Goal: Task Accomplishment & Management: Use online tool/utility

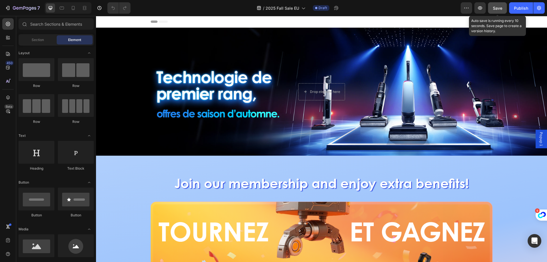
click at [504, 7] on button "Save" at bounding box center [497, 7] width 19 height 11
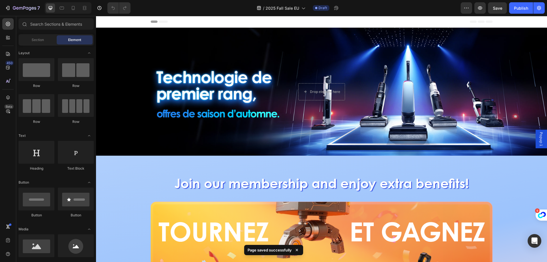
click at [22, 1] on div "7 Version history / 2025 Fall Sale EU Draft Preview Save Publish" at bounding box center [273, 8] width 547 height 16
click at [22, 4] on button "7" at bounding box center [22, 7] width 40 height 11
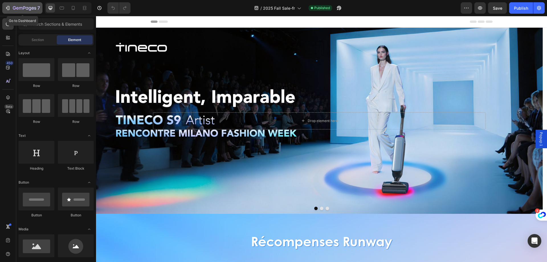
click at [11, 11] on div "7" at bounding box center [22, 8] width 35 height 7
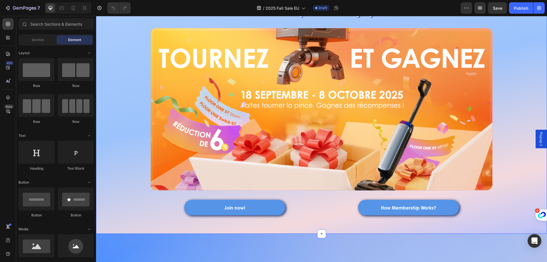
scroll to position [142, 0]
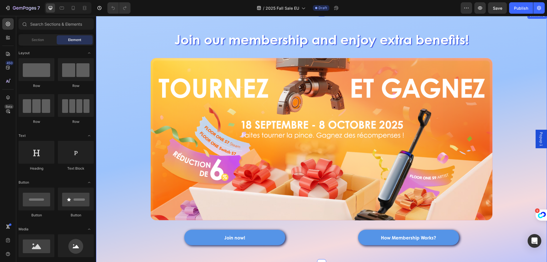
click at [133, 73] on div "Join our membership and enjoy extra benefits! Heading Image Join now! Button Ho…" at bounding box center [321, 133] width 451 height 242
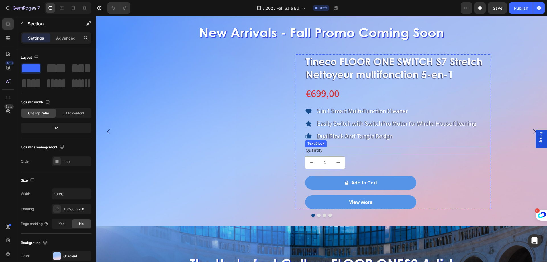
scroll to position [256, 0]
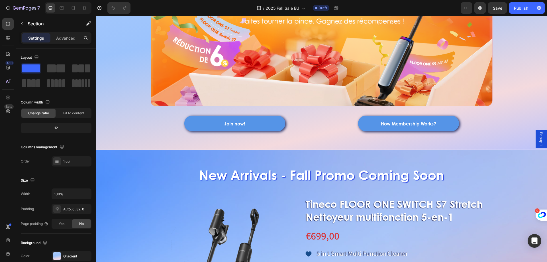
click at [117, 76] on div "Join our membership and enjoy extra benefits! Heading Image Join now! Button Ho…" at bounding box center [321, 19] width 451 height 242
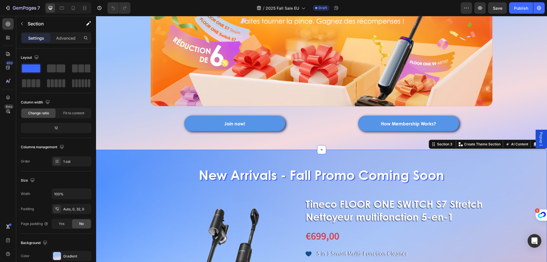
click at [113, 163] on div "New Arrivals - Fall Promo Coming Soon Heading Product Images Tineco FLOOR ONE S…" at bounding box center [321, 259] width 451 height 200
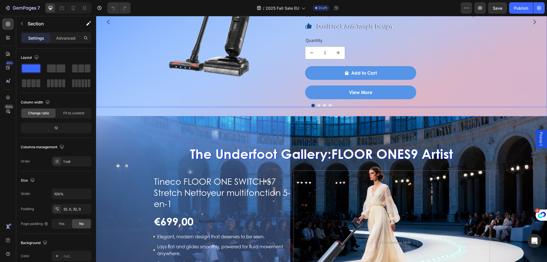
scroll to position [569, 0]
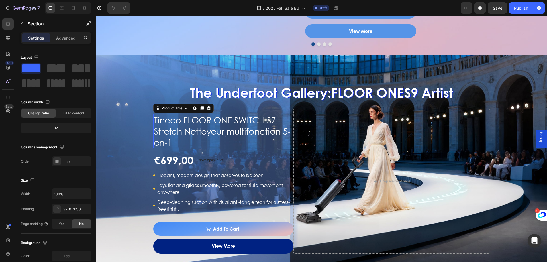
click at [194, 132] on h1 "Tineco FLOOR ONE SWITCH S7 Stretch Nettoyeur multifonction 5-en-1" at bounding box center [223, 131] width 140 height 34
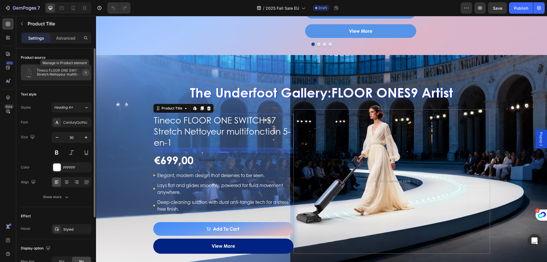
click at [85, 73] on icon "button" at bounding box center [85, 72] width 5 height 5
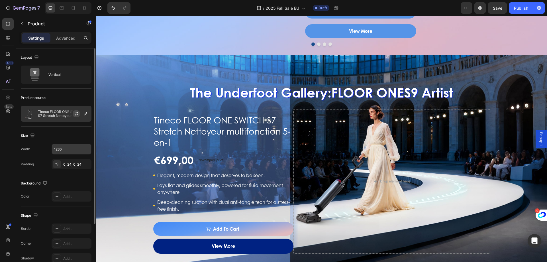
click at [79, 113] on button "button" at bounding box center [76, 113] width 7 height 7
click at [77, 113] on icon "button" at bounding box center [76, 113] width 3 height 2
click at [84, 114] on icon "button" at bounding box center [85, 113] width 5 height 5
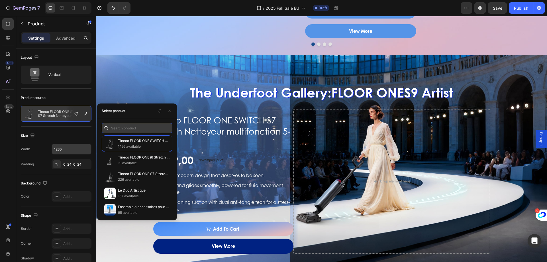
click at [150, 130] on input "text" at bounding box center [137, 128] width 71 height 10
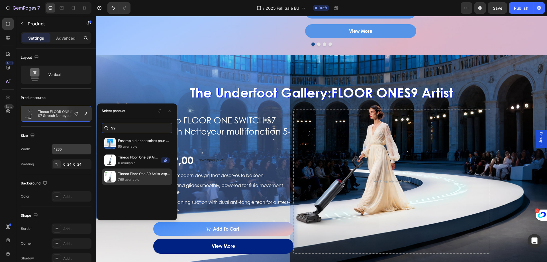
type input "S9"
click at [139, 176] on p "Tineco Floor One S9 Artist Aspirateur Laveur" at bounding box center [144, 174] width 52 height 6
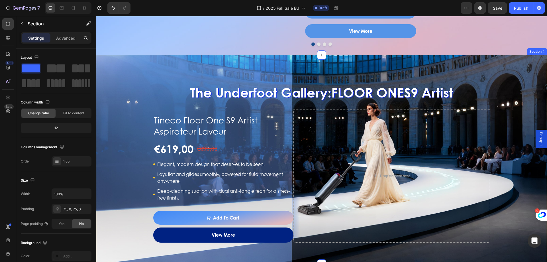
click at [206, 67] on div "The Underfoot Gallery: FLOOR ONE S9 Artist Heading Tineco Floor One S9 Artist A…" at bounding box center [321, 159] width 451 height 209
click at [370, 60] on div "The Underfoot Gallery: FLOOR ONE S9 Artist Heading Tineco Floor One S9 Artist A…" at bounding box center [321, 159] width 451 height 209
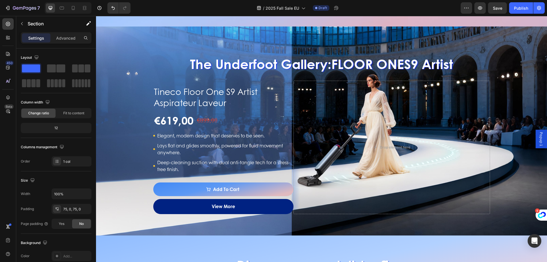
scroll to position [712, 0]
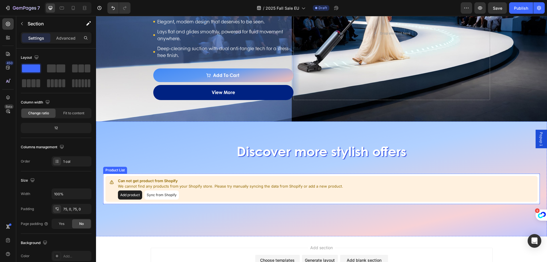
click at [130, 196] on button "Add product" at bounding box center [130, 194] width 24 height 9
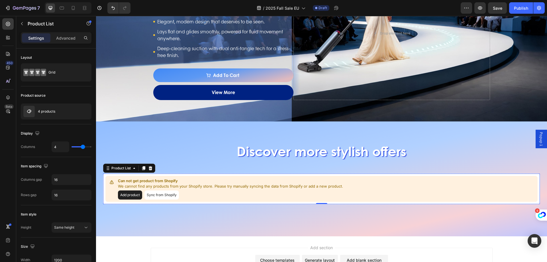
click at [169, 194] on button "Sync from Shopify" at bounding box center [161, 194] width 34 height 9
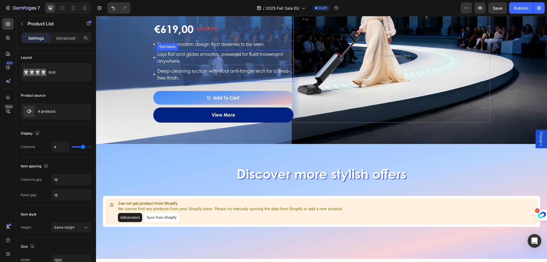
scroll to position [754, 0]
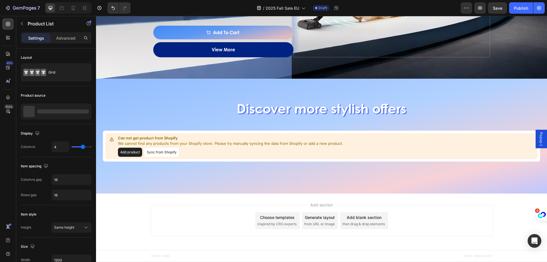
click at [173, 151] on button "Sync from Shopify" at bounding box center [161, 151] width 34 height 9
click at [61, 110] on div "4 products" at bounding box center [56, 111] width 71 height 16
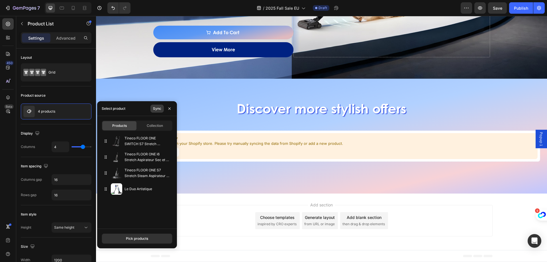
click at [158, 108] on div "Sync" at bounding box center [157, 108] width 8 height 5
click at [171, 108] on icon "button" at bounding box center [169, 108] width 5 height 5
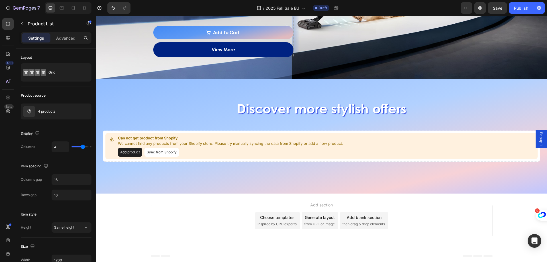
click at [198, 152] on div "Add product Sync from Shopify" at bounding box center [230, 151] width 225 height 9
click at [145, 133] on div "Can not get product from Shopify We cannot find any products from your Shopify …" at bounding box center [321, 146] width 432 height 26
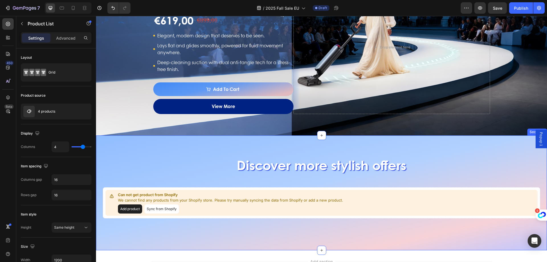
scroll to position [697, 0]
click at [538, 139] on span "Popup 1" at bounding box center [541, 139] width 6 height 14
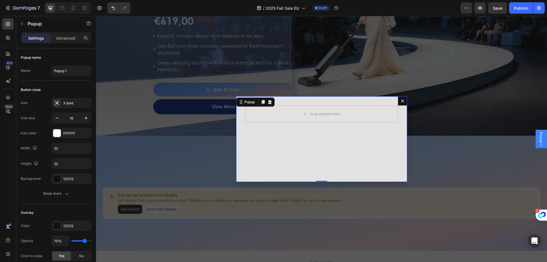
click at [398, 102] on button "Dialog content" at bounding box center [402, 100] width 9 height 9
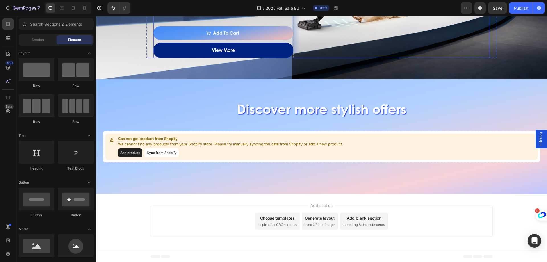
scroll to position [754, 0]
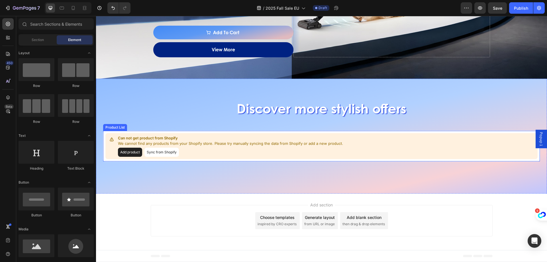
click at [175, 142] on p "We cannot find any products from your Shopify store. Please try manually syncin…" at bounding box center [230, 144] width 225 height 6
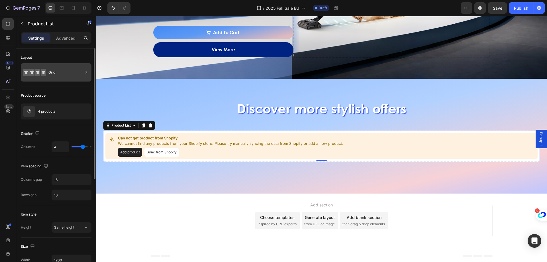
click at [55, 79] on div "Grid" at bounding box center [56, 72] width 71 height 18
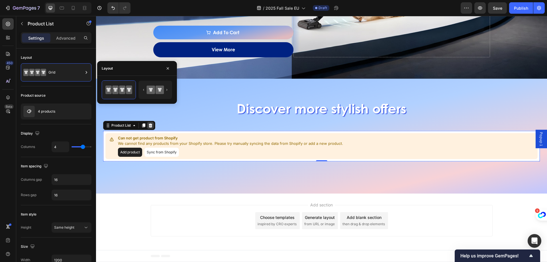
click at [150, 126] on icon at bounding box center [151, 125] width 4 height 4
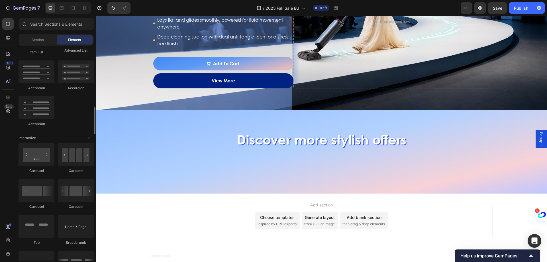
scroll to position [569, 0]
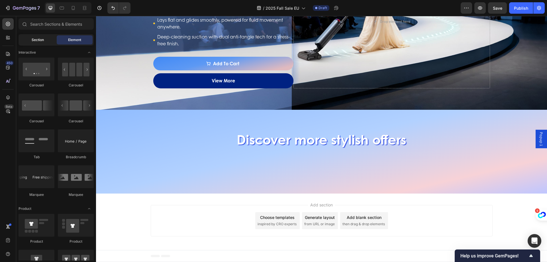
click at [43, 43] on div "Section" at bounding box center [38, 39] width 36 height 9
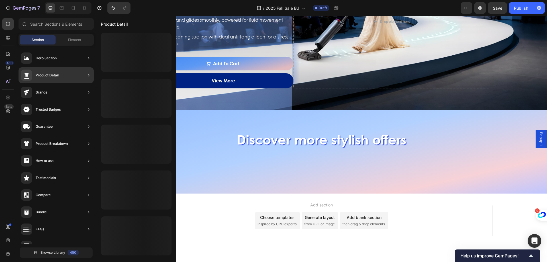
click at [73, 74] on div "Product Detail" at bounding box center [56, 75] width 75 height 16
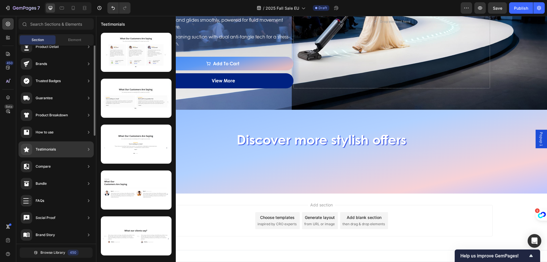
scroll to position [0, 0]
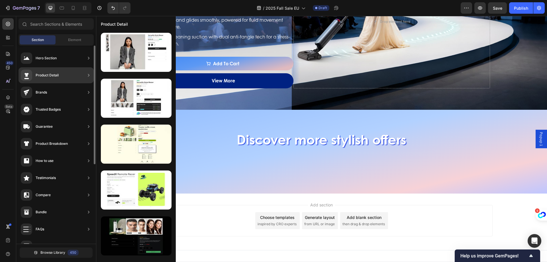
click at [63, 76] on div "Product Detail" at bounding box center [56, 75] width 75 height 16
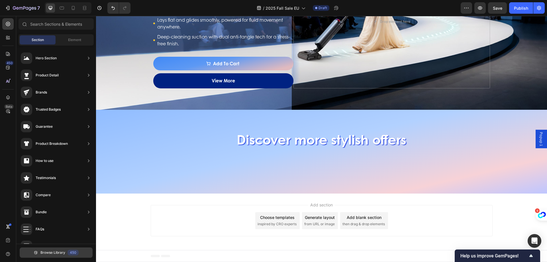
click at [39, 255] on button "Browse Library 450" at bounding box center [56, 252] width 73 height 10
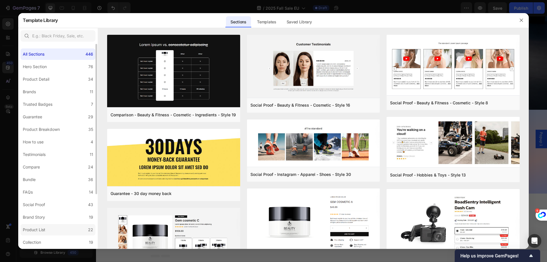
click at [33, 232] on div "Product List" at bounding box center [34, 229] width 22 height 7
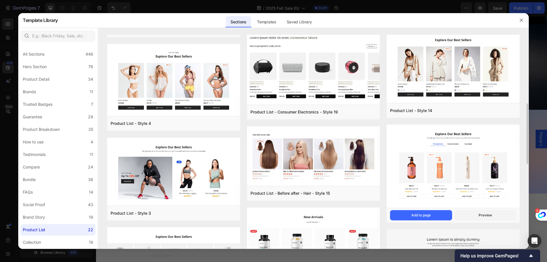
scroll to position [170, 0]
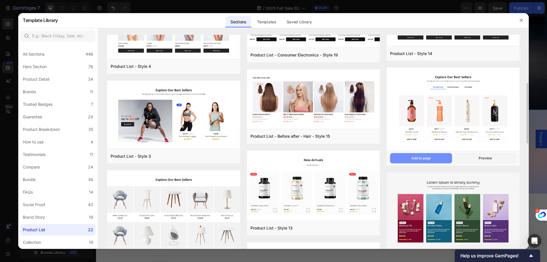
click at [410, 154] on button "Add to page" at bounding box center [421, 158] width 62 height 10
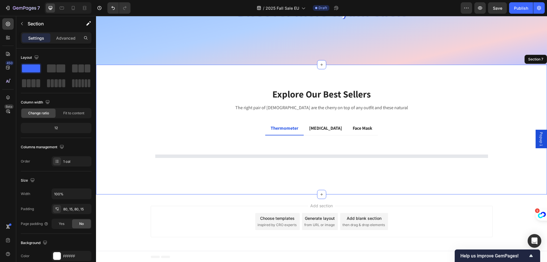
scroll to position [853, 0]
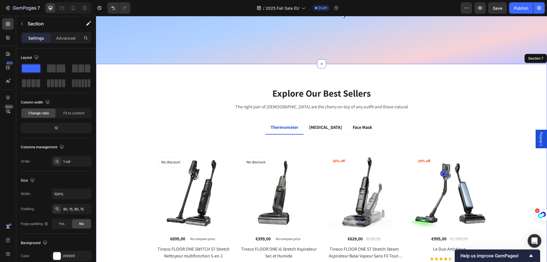
drag, startPoint x: 524, startPoint y: 76, endPoint x: 527, endPoint y: 75, distance: 3.2
click at [524, 76] on div "Explore Our Best Sellers Heading The right pair of [DEMOGRAPHIC_DATA] are the c…" at bounding box center [321, 193] width 451 height 259
click at [508, 51] on div "Discover more stylish offers Heading Section 5" at bounding box center [321, 22] width 451 height 84
click at [493, 84] on div "Explore Our Best Sellers Heading The right pair of [DEMOGRAPHIC_DATA] are the c…" at bounding box center [321, 193] width 451 height 259
click at [539, 56] on icon at bounding box center [541, 58] width 5 height 5
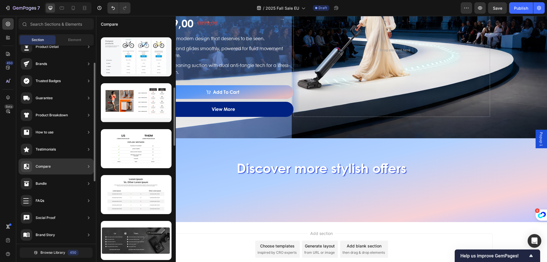
scroll to position [0, 0]
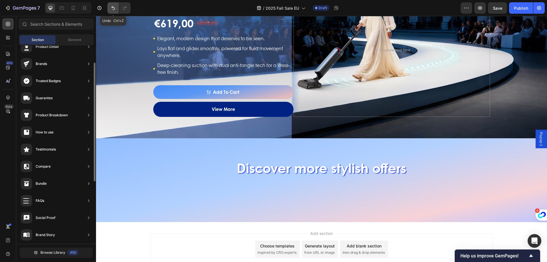
click at [113, 8] on icon "Undo/Redo" at bounding box center [113, 8] width 6 height 6
click at [111, 10] on icon "Undo/Redo" at bounding box center [113, 8] width 6 height 6
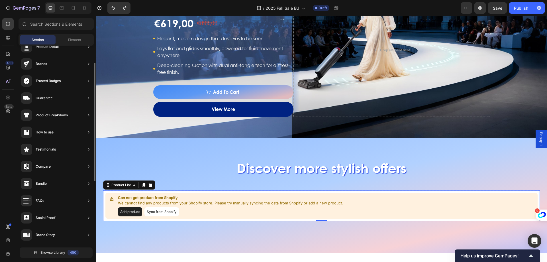
click at [163, 211] on button "Sync from Shopify" at bounding box center [161, 211] width 34 height 9
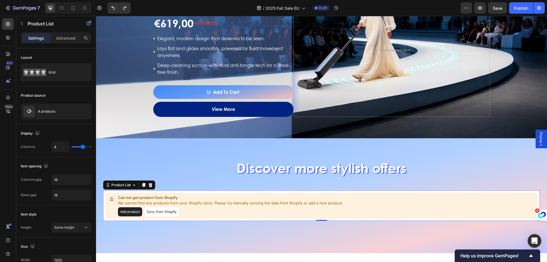
click at [166, 212] on button "Sync from Shopify" at bounding box center [161, 211] width 34 height 9
click at [494, 7] on span "Save" at bounding box center [496, 8] width 9 height 5
click at [131, 212] on button "Add product" at bounding box center [130, 211] width 24 height 9
click at [55, 106] on div "4 products" at bounding box center [56, 111] width 71 height 16
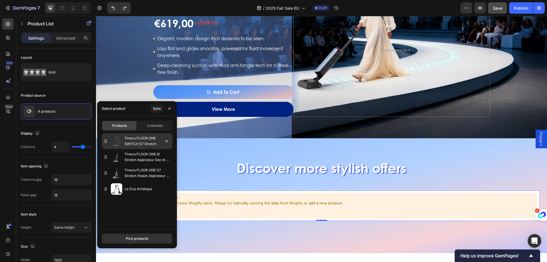
click at [120, 141] on img at bounding box center [116, 140] width 11 height 11
click at [292, 155] on div "Discover more stylish offers Heading Can not get product from Shopify We cannot…" at bounding box center [321, 186] width 437 height 69
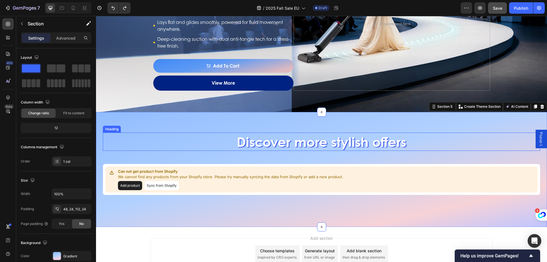
scroll to position [754, 0]
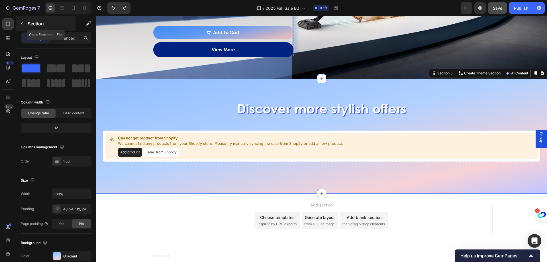
click at [22, 26] on button "button" at bounding box center [21, 23] width 9 height 9
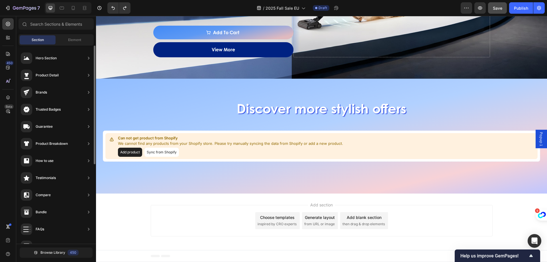
scroll to position [0, 0]
click at [55, 23] on input "text" at bounding box center [56, 23] width 75 height 11
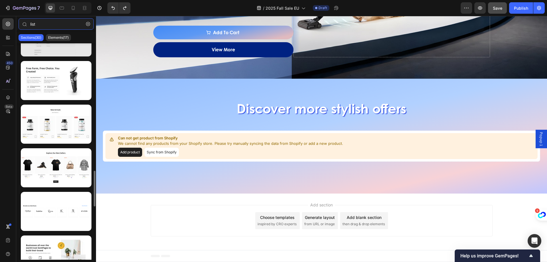
scroll to position [826, 0]
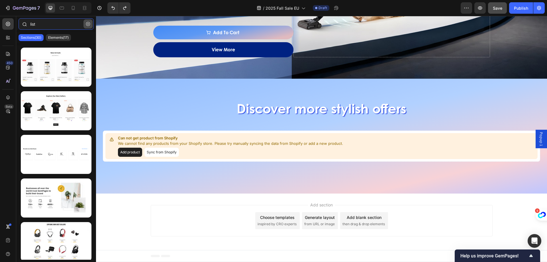
type input "list"
click at [86, 23] on icon "button" at bounding box center [88, 24] width 4 height 4
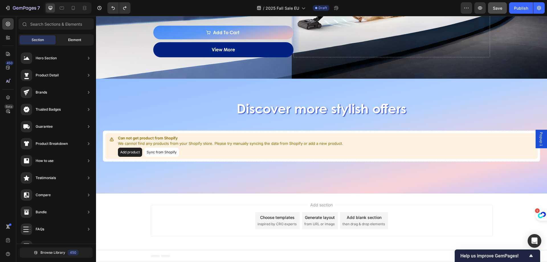
click at [84, 36] on div "Element" at bounding box center [75, 39] width 36 height 9
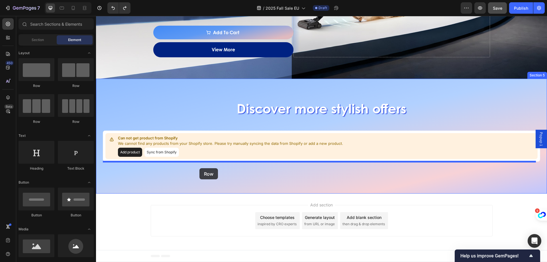
drag, startPoint x: 168, startPoint y: 122, endPoint x: 199, endPoint y: 168, distance: 55.7
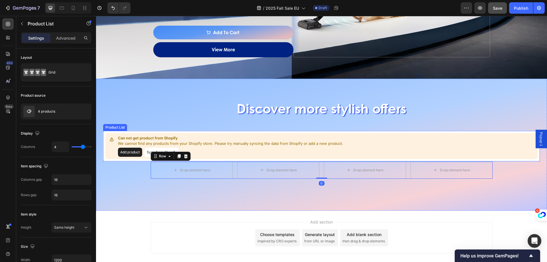
click at [256, 139] on p "Can not get product from Shopify" at bounding box center [230, 138] width 225 height 6
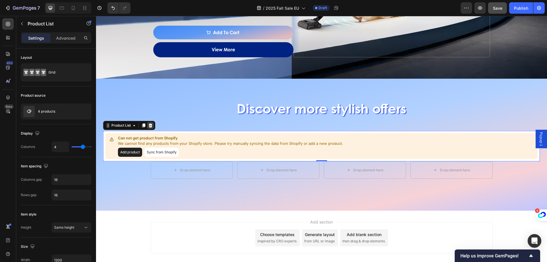
click at [151, 126] on icon at bounding box center [150, 125] width 5 height 5
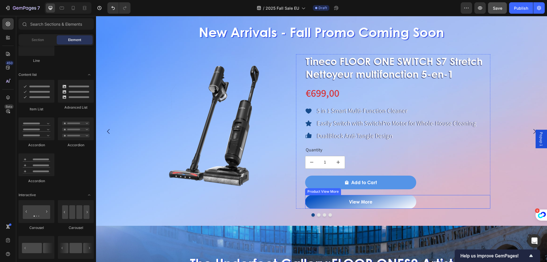
scroll to position [370, 0]
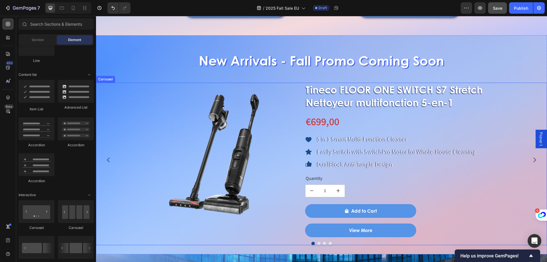
click at [317, 243] on button "Dot" at bounding box center [318, 242] width 3 height 3
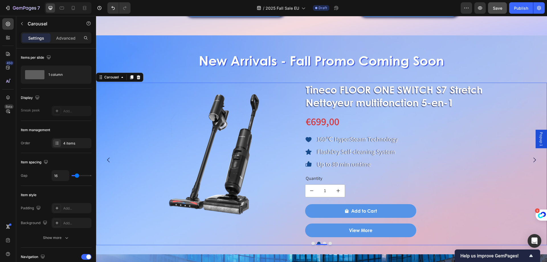
click at [323, 242] on button "Dot" at bounding box center [324, 242] width 3 height 3
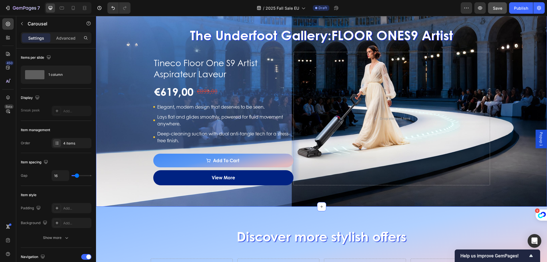
scroll to position [740, 0]
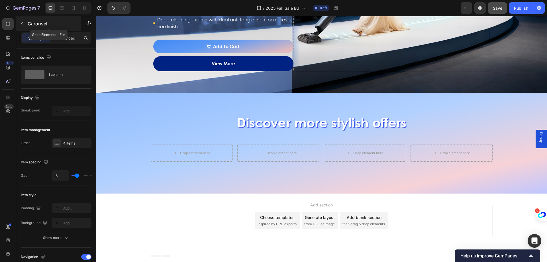
click at [24, 25] on button "button" at bounding box center [21, 23] width 9 height 9
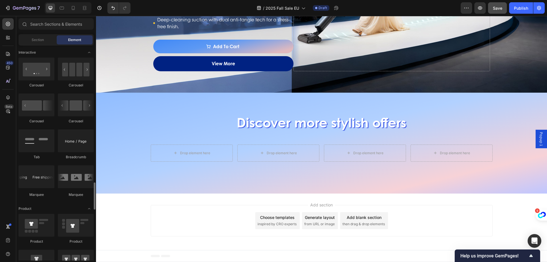
scroll to position [626, 0]
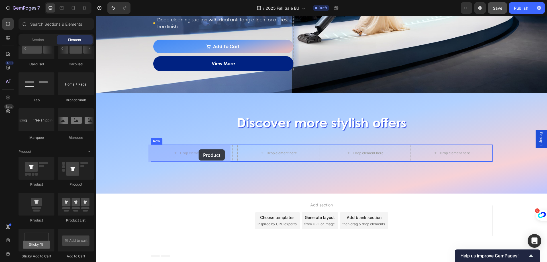
drag, startPoint x: 129, startPoint y: 212, endPoint x: 198, endPoint y: 149, distance: 93.7
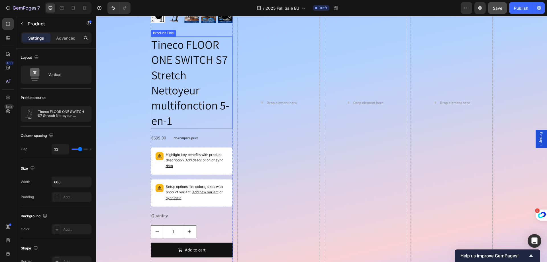
scroll to position [968, 0]
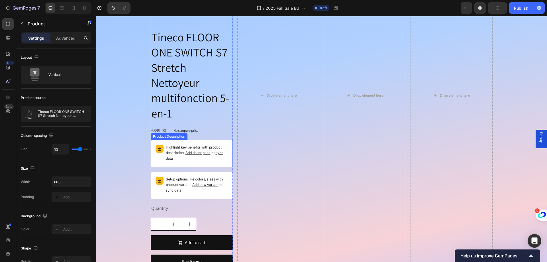
click at [211, 163] on div "Highlight key benefits with product description. Add description or sync data" at bounding box center [191, 153] width 77 height 22
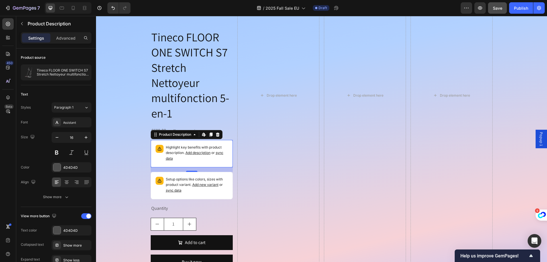
click at [218, 152] on span "sync data" at bounding box center [195, 155] width 58 height 10
click at [173, 190] on span "sync data" at bounding box center [174, 190] width 16 height 4
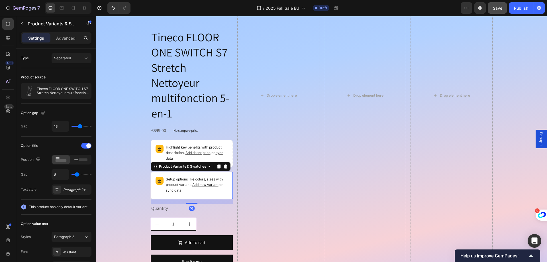
click at [171, 189] on span "sync data" at bounding box center [174, 190] width 16 height 4
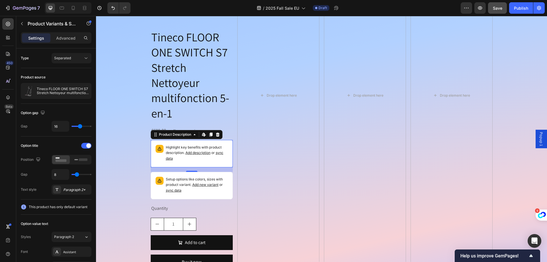
click at [224, 150] on p "Highlight key benefits with product description. Add description or sync data" at bounding box center [197, 153] width 62 height 17
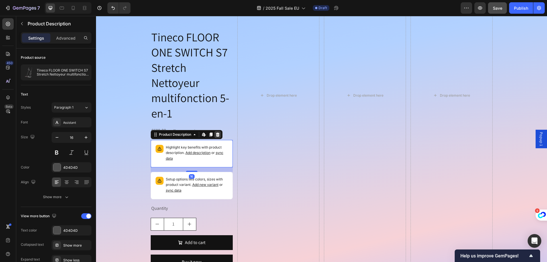
click at [216, 135] on icon at bounding box center [218, 134] width 4 height 4
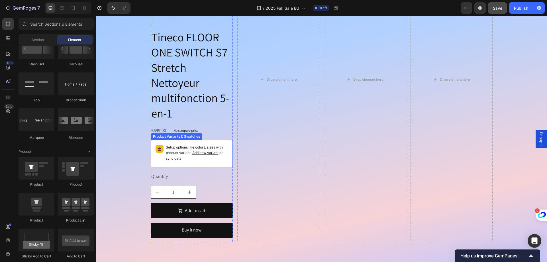
click at [225, 145] on p "Setup options like colors, sizes with product variant. Add new variant or sync …" at bounding box center [197, 153] width 62 height 17
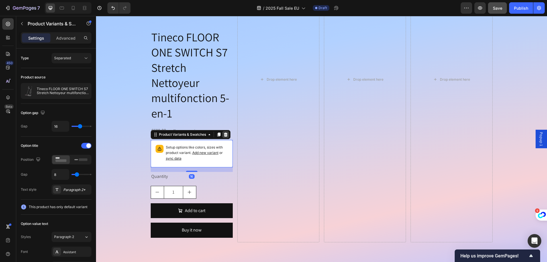
click at [223, 133] on icon at bounding box center [225, 134] width 5 height 5
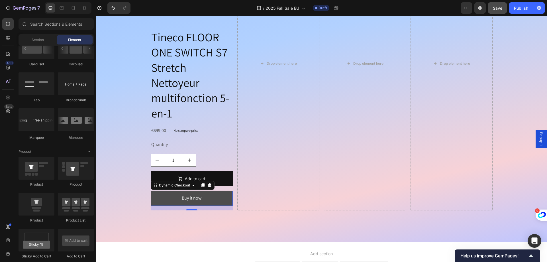
click at [219, 201] on button "Buy it now" at bounding box center [192, 197] width 82 height 15
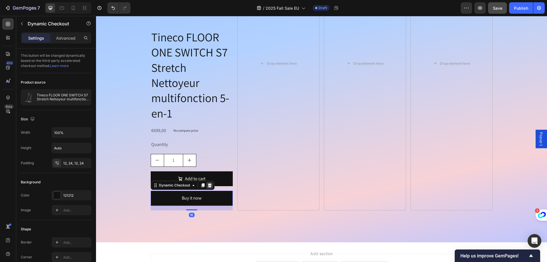
click at [209, 185] on icon at bounding box center [209, 185] width 5 height 5
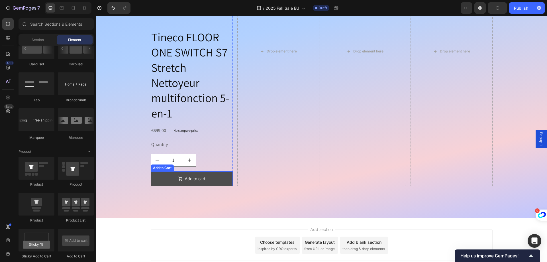
click at [218, 180] on button "Add to cart" at bounding box center [192, 178] width 82 height 15
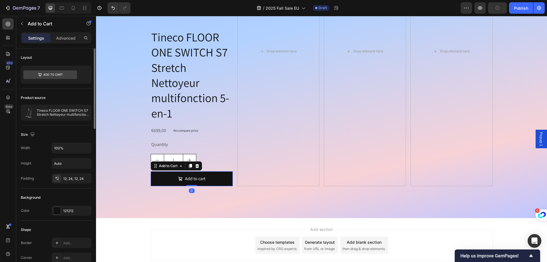
scroll to position [114, 0]
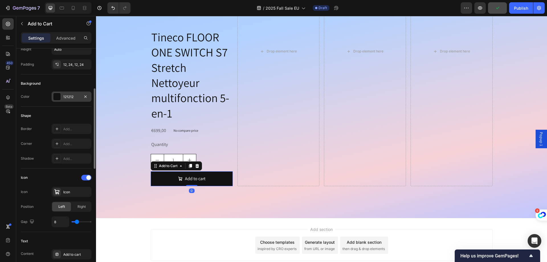
click at [58, 93] on div at bounding box center [57, 97] width 8 height 8
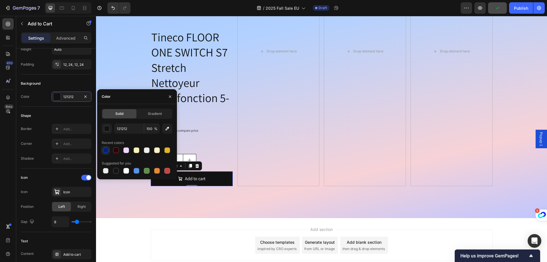
click at [105, 153] on div at bounding box center [105, 150] width 7 height 7
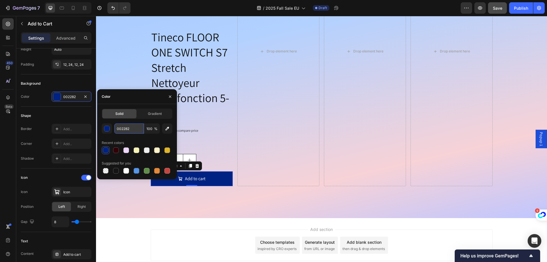
click at [137, 128] on input "002282" at bounding box center [129, 128] width 30 height 10
paste input "#00327d"
click at [128, 138] on div "Recent colors" at bounding box center [137, 142] width 71 height 9
type input "00327D"
click at [108, 149] on div at bounding box center [106, 150] width 6 height 6
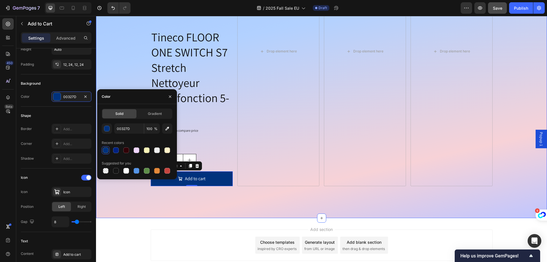
click at [139, 210] on div "Discover more stylish offers Heading Product Images Tineco FLOOR ONE SWITCH S7 …" at bounding box center [321, 41] width 451 height 353
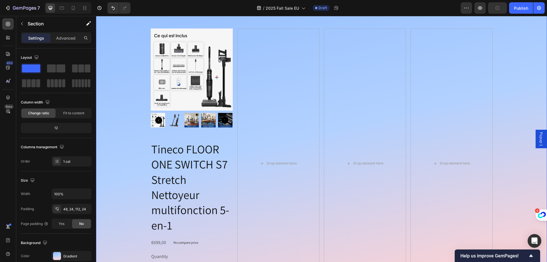
scroll to position [854, 0]
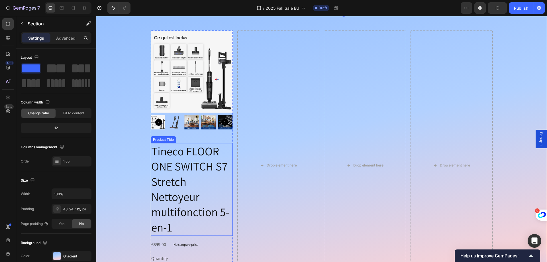
drag, startPoint x: 196, startPoint y: 175, endPoint x: 208, endPoint y: 145, distance: 32.5
click at [196, 175] on h2 "Tineco FLOOR ONE SWITCH S7 Stretch Nettoyeur multifonction 5-en-1" at bounding box center [192, 189] width 82 height 92
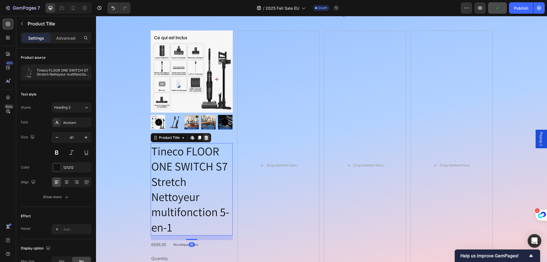
click at [205, 137] on icon at bounding box center [206, 138] width 4 height 4
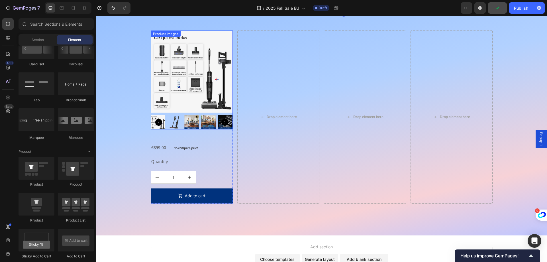
click at [213, 112] on img at bounding box center [192, 71] width 82 height 82
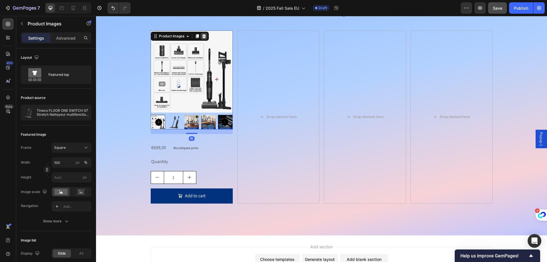
click at [202, 36] on icon at bounding box center [204, 36] width 4 height 4
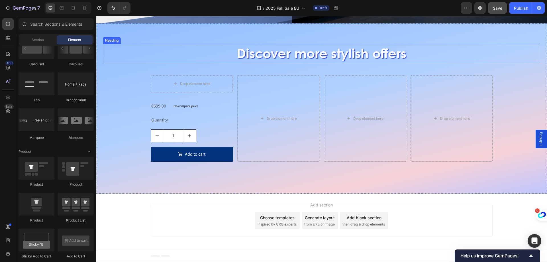
scroll to position [810, 0]
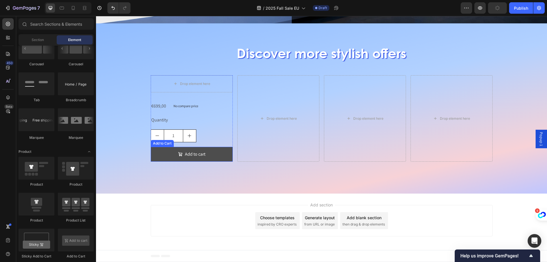
click at [156, 152] on button "Add to cart" at bounding box center [192, 154] width 82 height 15
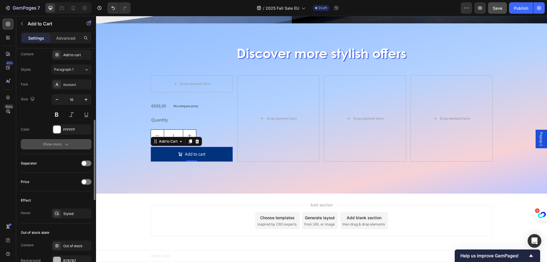
scroll to position [199, 0]
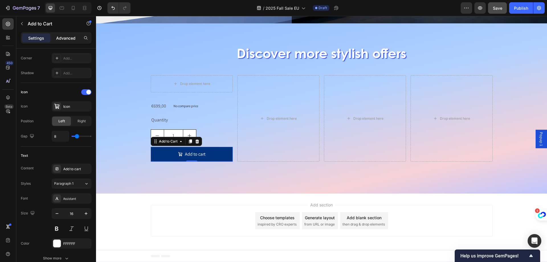
click at [75, 37] on p "Advanced" at bounding box center [65, 38] width 19 height 6
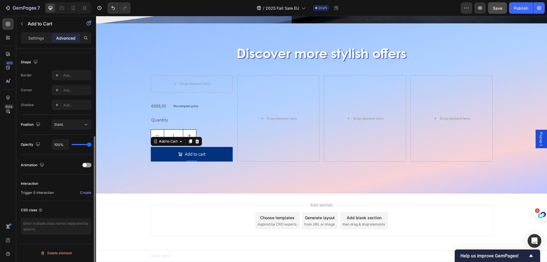
scroll to position [142, 0]
click at [79, 88] on div "Add..." at bounding box center [76, 90] width 27 height 5
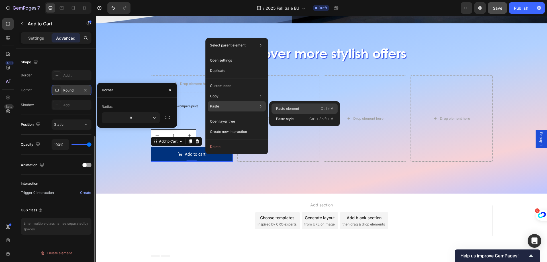
click at [290, 105] on div "Paste element Ctrl + V" at bounding box center [304, 108] width 66 height 10
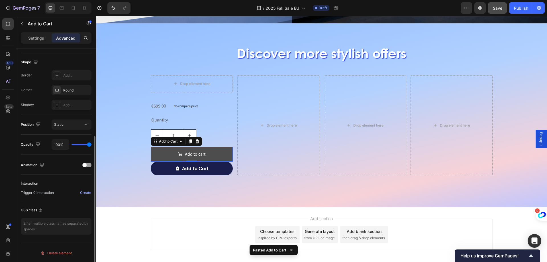
click at [224, 152] on button "Add to cart" at bounding box center [192, 154] width 82 height 15
click at [195, 141] on icon at bounding box center [197, 141] width 5 height 5
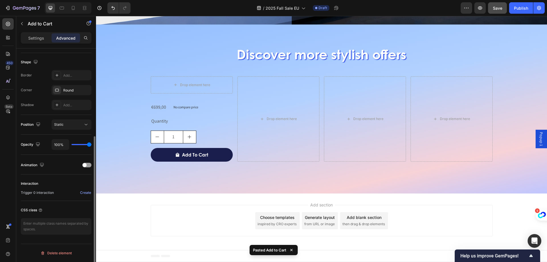
scroll to position [808, 0]
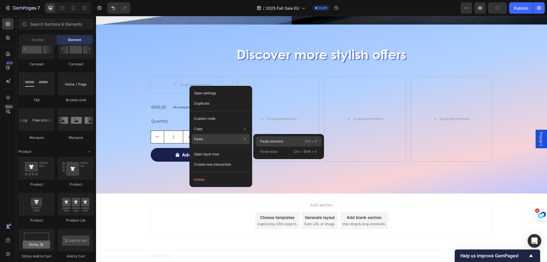
click at [264, 139] on p "Paste element" at bounding box center [271, 141] width 23 height 5
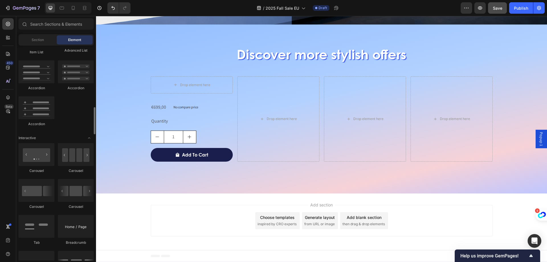
scroll to position [598, 0]
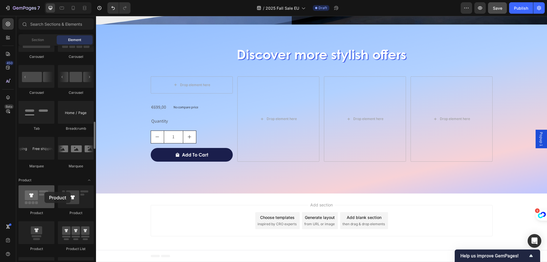
click at [44, 192] on div at bounding box center [37, 196] width 36 height 23
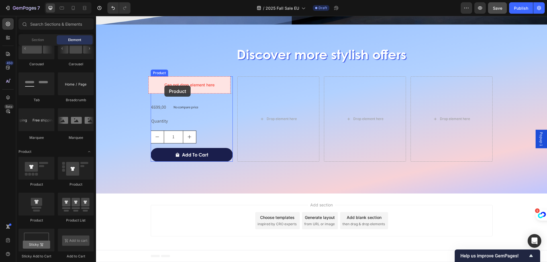
drag, startPoint x: 131, startPoint y: 219, endPoint x: 164, endPoint y: 85, distance: 137.3
click at [190, 86] on div "Drop element here" at bounding box center [195, 85] width 30 height 5
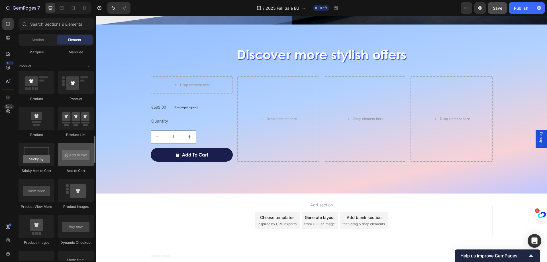
scroll to position [740, 0]
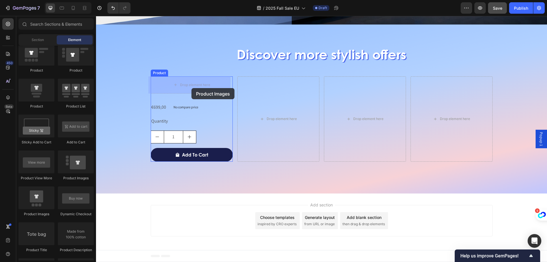
drag, startPoint x: 130, startPoint y: 212, endPoint x: 191, endPoint y: 88, distance: 138.4
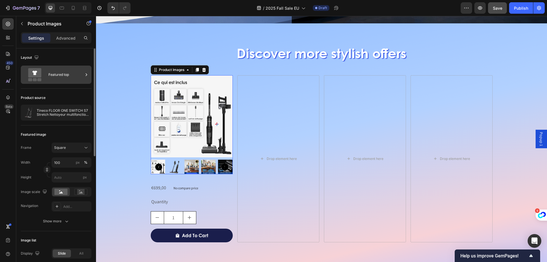
click at [67, 77] on div "Featured top" at bounding box center [65, 74] width 35 height 13
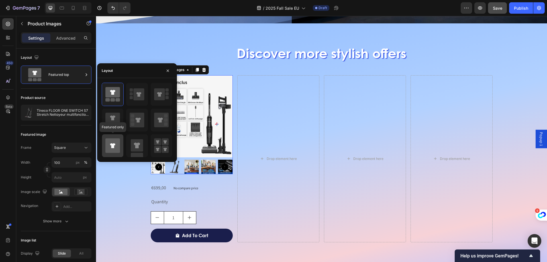
click at [116, 146] on icon at bounding box center [112, 145] width 15 height 15
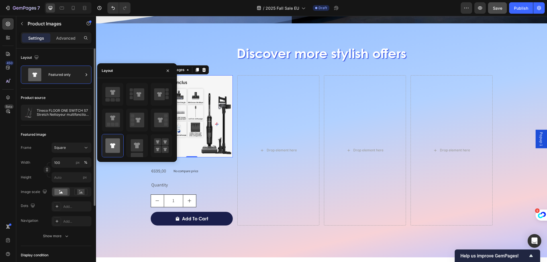
scroll to position [57, 0]
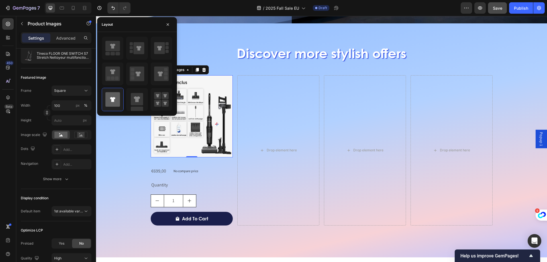
click at [230, 118] on img at bounding box center [192, 116] width 82 height 82
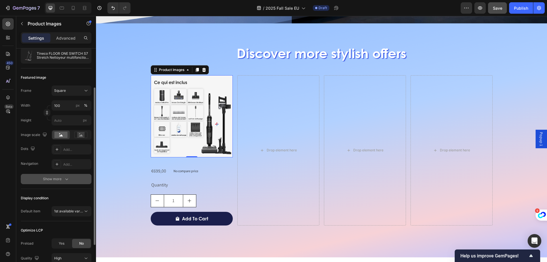
click at [57, 178] on div "Show more" at bounding box center [56, 179] width 26 height 6
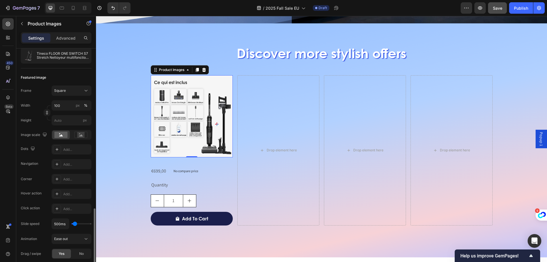
scroll to position [142, 0]
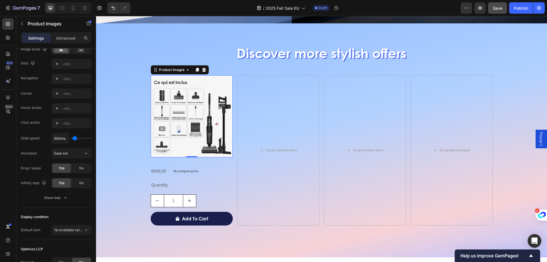
click at [192, 104] on img at bounding box center [192, 116] width 82 height 82
click at [203, 69] on icon at bounding box center [204, 70] width 4 height 4
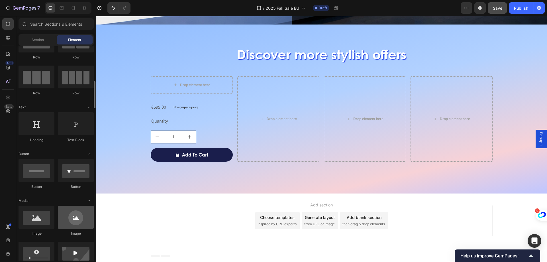
scroll to position [57, 0]
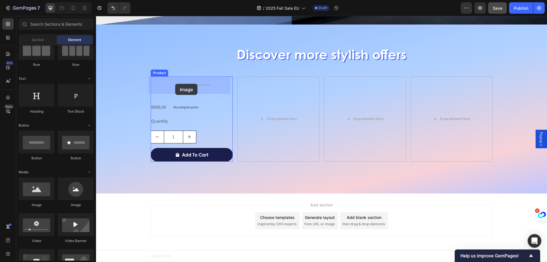
drag, startPoint x: 131, startPoint y: 212, endPoint x: 175, endPoint y: 84, distance: 135.9
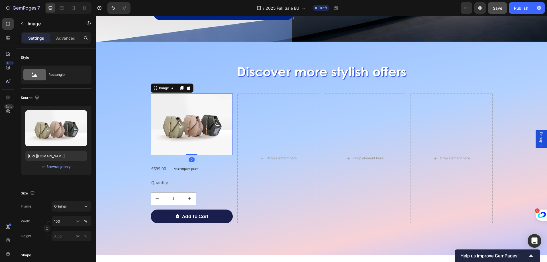
scroll to position [810, 0]
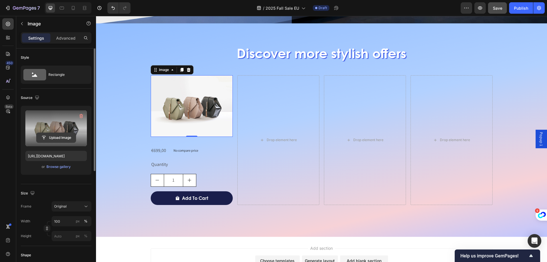
click at [56, 137] on input "file" at bounding box center [55, 138] width 39 height 10
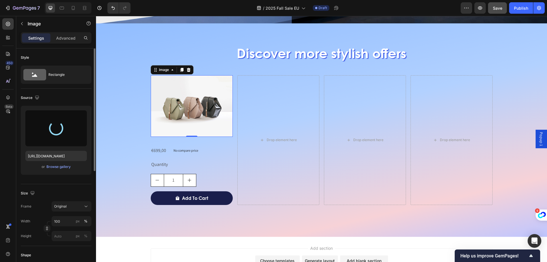
type input "[URL][DOMAIN_NAME]"
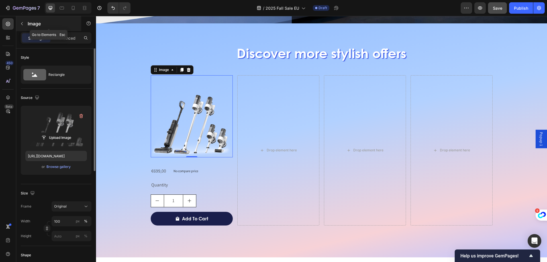
click at [25, 25] on button "button" at bounding box center [21, 23] width 9 height 9
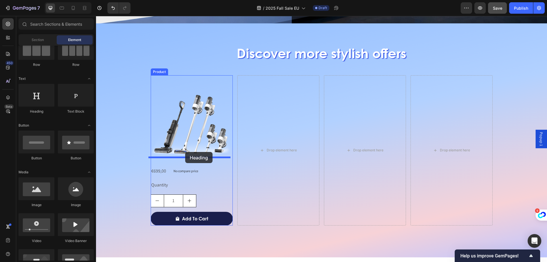
drag, startPoint x: 141, startPoint y: 116, endPoint x: 185, endPoint y: 152, distance: 56.9
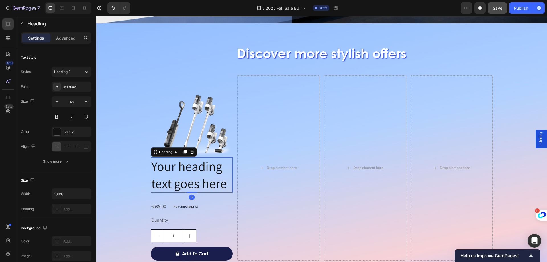
click at [187, 171] on h2 "Your heading text goes here" at bounding box center [192, 174] width 82 height 35
click at [166, 166] on p "Your heading text goes here" at bounding box center [191, 175] width 81 height 34
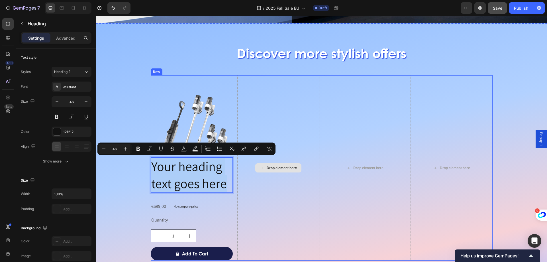
drag, startPoint x: 150, startPoint y: 164, endPoint x: 230, endPoint y: 184, distance: 82.3
click at [238, 188] on div "Image Your heading text goes here Heading 0 €699,00 Product Price Product Price…" at bounding box center [322, 167] width 342 height 185
click at [222, 179] on p "Your heading text goes here" at bounding box center [191, 175] width 81 height 34
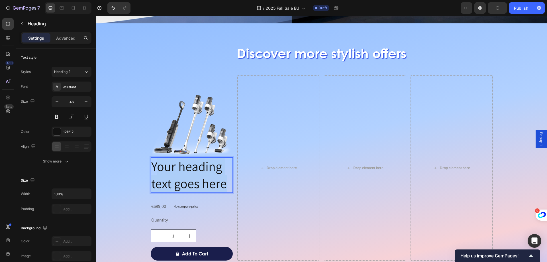
drag, startPoint x: 225, startPoint y: 179, endPoint x: 151, endPoint y: 161, distance: 76.2
click at [152, 161] on p "Your heading text goes here" at bounding box center [191, 175] width 81 height 34
click at [210, 181] on p "FLOOR ONE SWITCH S7" at bounding box center [191, 175] width 81 height 34
click at [166, 168] on p "FLOOR ONE SWITCH S7" at bounding box center [191, 175] width 81 height 34
drag, startPoint x: 151, startPoint y: 166, endPoint x: 231, endPoint y: 191, distance: 83.7
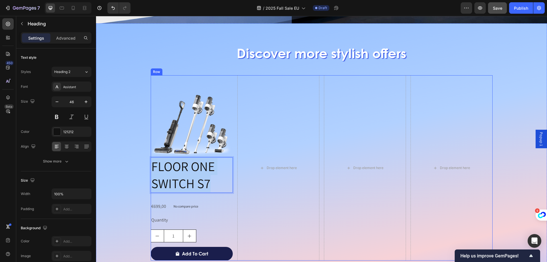
click at [232, 191] on div "Image FLOOR ONE SWITCH S7 Heading 0 €699,00 Product Price Product Price No comp…" at bounding box center [322, 167] width 342 height 185
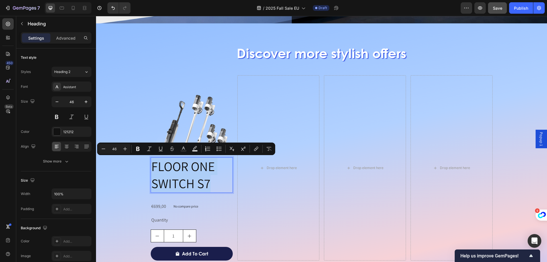
click at [209, 184] on p "FLOOR ONE SWITCH S7" at bounding box center [191, 175] width 81 height 34
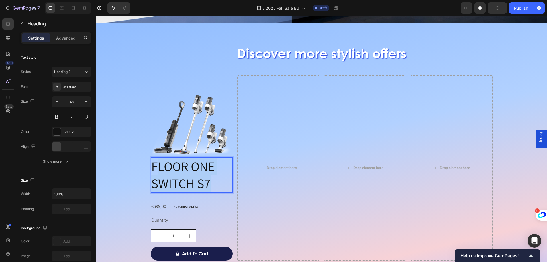
drag, startPoint x: 211, startPoint y: 184, endPoint x: 153, endPoint y: 166, distance: 60.7
click at [153, 166] on p "FLOOR ONE SWITCH S7" at bounding box center [191, 175] width 81 height 34
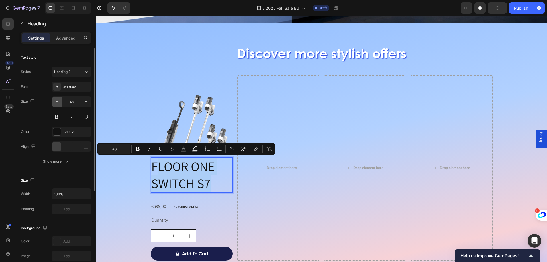
click at [58, 100] on icon "button" at bounding box center [57, 102] width 6 height 6
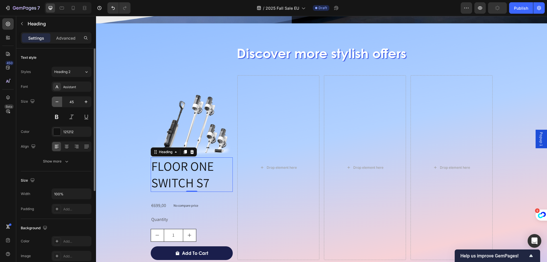
click at [58, 100] on icon "button" at bounding box center [57, 102] width 6 height 6
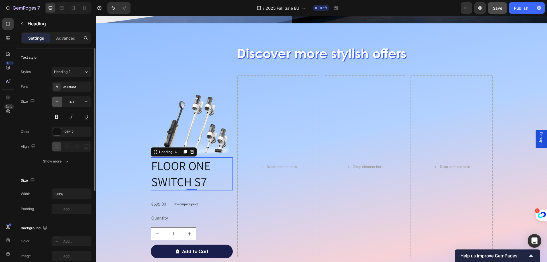
click at [58, 100] on icon "button" at bounding box center [57, 102] width 6 height 6
click at [66, 104] on input "42" at bounding box center [71, 102] width 19 height 10
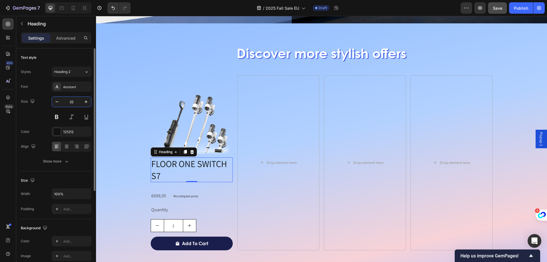
drag, startPoint x: 68, startPoint y: 100, endPoint x: 73, endPoint y: 101, distance: 5.0
click at [73, 101] on input "32" at bounding box center [71, 102] width 19 height 10
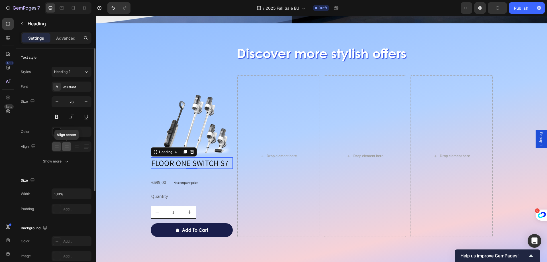
click at [70, 146] on div at bounding box center [66, 146] width 9 height 9
click at [58, 118] on button at bounding box center [57, 117] width 10 height 10
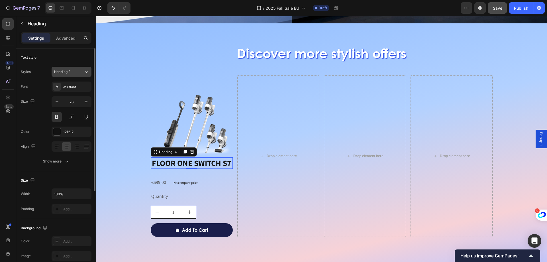
click at [84, 76] on button "Heading 2" at bounding box center [72, 72] width 40 height 10
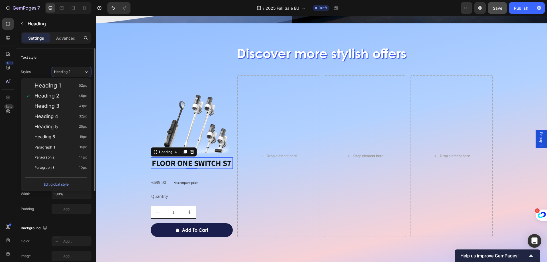
click at [73, 64] on div "Text style Styles Heading 2 Font Assistant Size 28 Color 121212 Align Show more" at bounding box center [56, 109] width 71 height 123
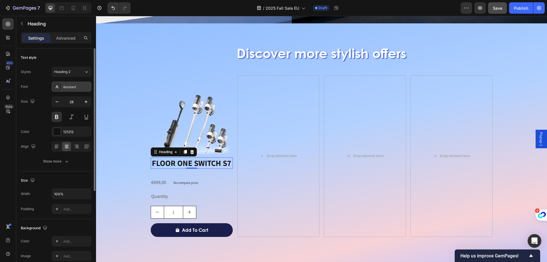
click at [73, 91] on div "Assistant" at bounding box center [72, 86] width 40 height 10
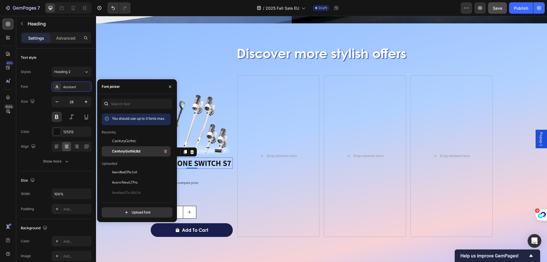
click at [125, 152] on span "CenturyGothicBd" at bounding box center [126, 151] width 28 height 5
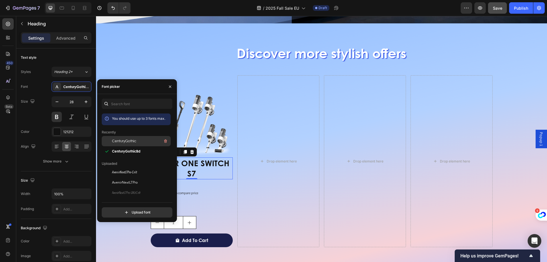
click at [127, 140] on span "CenturyGothic" at bounding box center [124, 140] width 24 height 5
click at [62, 101] on button "button" at bounding box center [57, 102] width 10 height 10
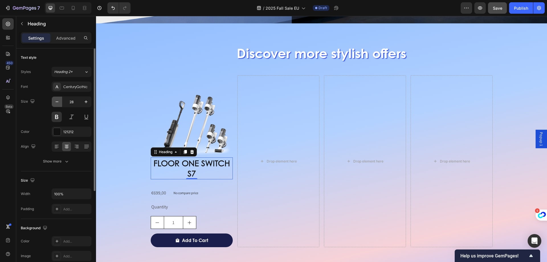
type input "27"
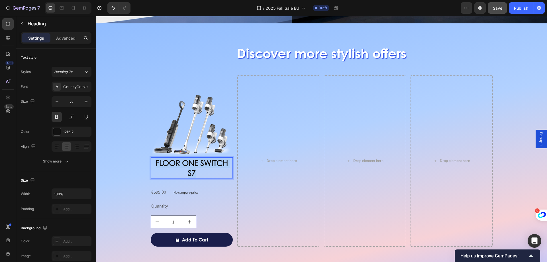
drag, startPoint x: 203, startPoint y: 171, endPoint x: 115, endPoint y: 152, distance: 90.0
click at [115, 152] on div "Discover more stylish offers Heading Image FLOOR ONE SWITCH S7 Heading 0 €699,0…" at bounding box center [321, 141] width 437 height 209
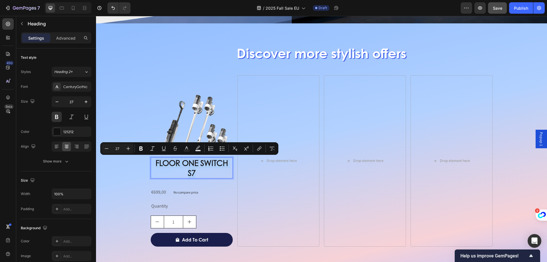
click at [154, 165] on p "FLOOR ONE SWITCH S7" at bounding box center [191, 168] width 81 height 20
drag, startPoint x: 153, startPoint y: 163, endPoint x: 199, endPoint y: 177, distance: 48.2
click at [199, 177] on p "FLOOR ONE SWITCH S7" at bounding box center [191, 168] width 81 height 20
click at [114, 148] on input "27" at bounding box center [117, 148] width 11 height 7
click at [117, 147] on input "27" at bounding box center [117, 148] width 11 height 7
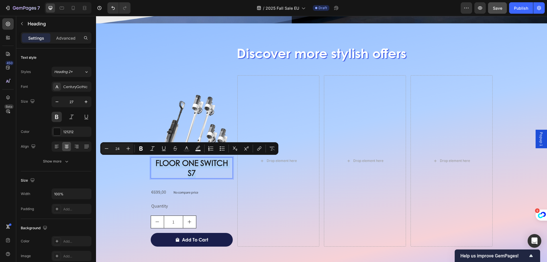
type input "24"
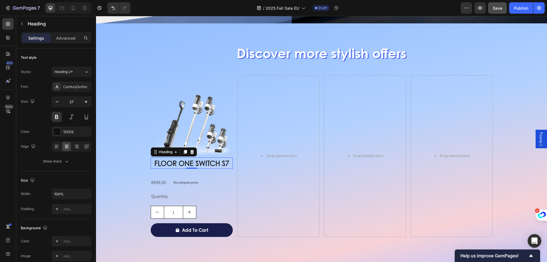
click at [96, 16] on lt-div at bounding box center [96, 16] width 0 height 0
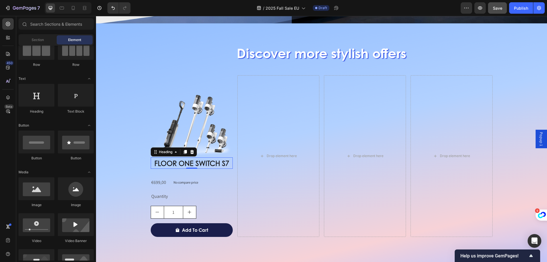
select select "en-us"
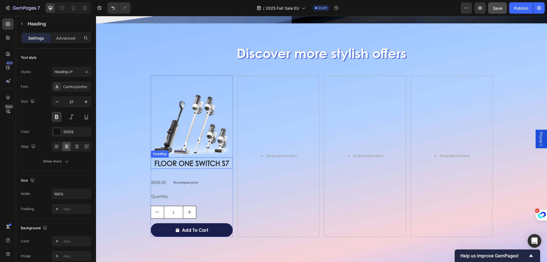
click at [193, 163] on span "FLOOR ONE SWITCH S7" at bounding box center [191, 163] width 75 height 10
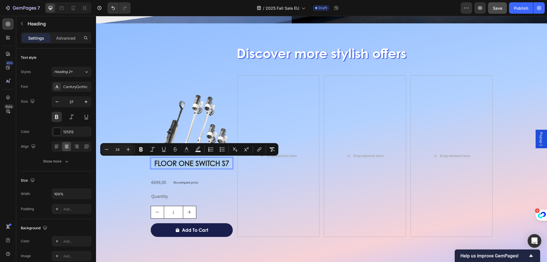
drag, startPoint x: 152, startPoint y: 163, endPoint x: 227, endPoint y: 166, distance: 74.4
click at [227, 166] on p "FLOOR ONE SWITCH S7" at bounding box center [191, 163] width 81 height 10
click at [119, 149] on input "24" at bounding box center [117, 149] width 11 height 7
type input "20"
click at [206, 177] on div "Image FLOOR ONE SWITCH S7 Heading 0 €699,00 Product Price Product Price No comp…" at bounding box center [192, 156] width 82 height 162
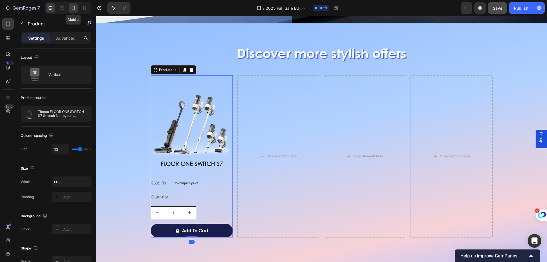
click at [73, 9] on icon at bounding box center [73, 8] width 6 height 6
type input "16"
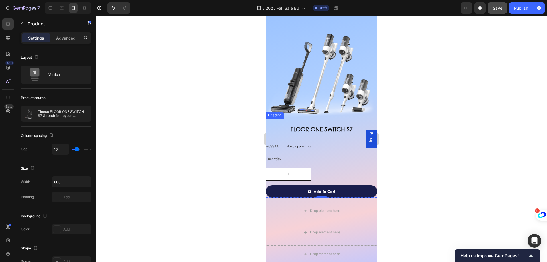
scroll to position [766, 0]
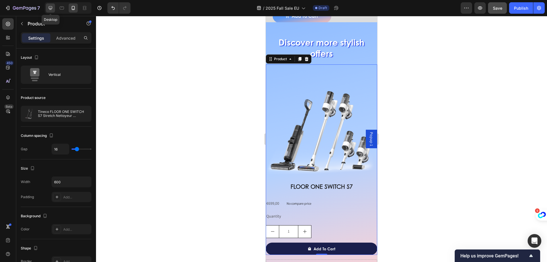
click at [53, 10] on icon at bounding box center [51, 8] width 6 height 6
type input "32"
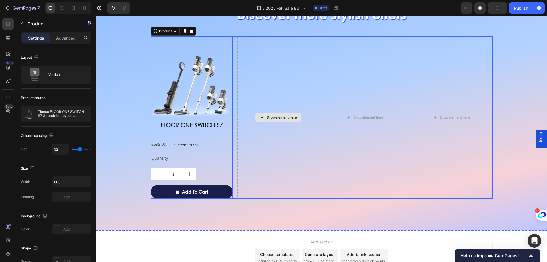
scroll to position [849, 0]
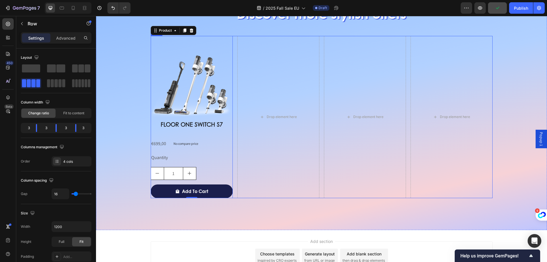
click at [319, 79] on div "Image ⁠⁠⁠⁠⁠⁠⁠ FLOOR ONE SWITCH S7 Heading €699,00 Product Price Product Price N…" at bounding box center [322, 117] width 342 height 162
click at [72, 9] on icon at bounding box center [73, 8] width 6 height 6
type input "100%"
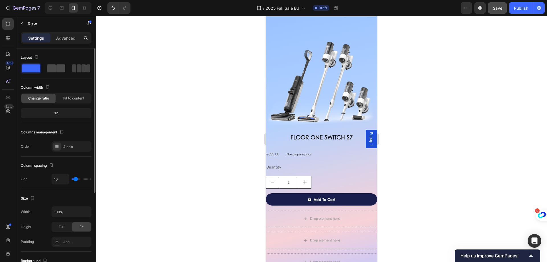
scroll to position [839, 0]
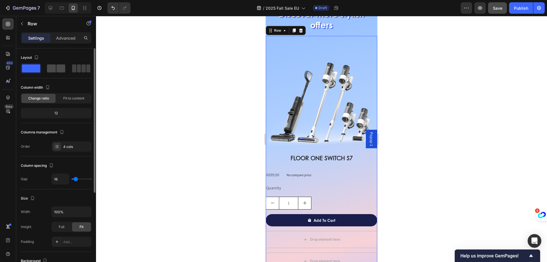
click at [59, 66] on span at bounding box center [60, 68] width 9 height 8
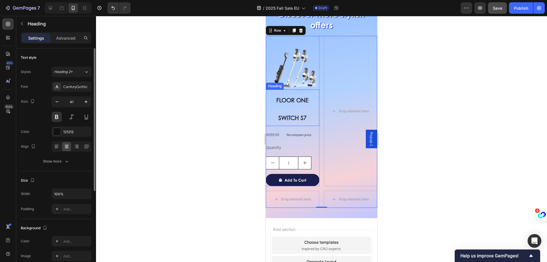
click at [299, 108] on p "⁠⁠⁠⁠⁠⁠⁠ FLOOR ONE SWITCH S7" at bounding box center [292, 108] width 52 height 36
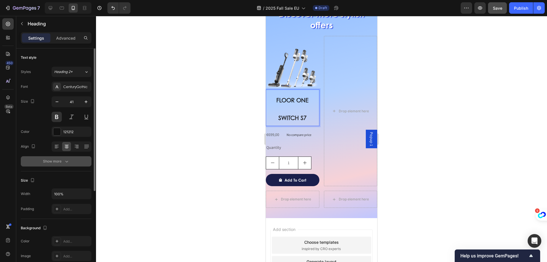
click at [54, 163] on div "Show more" at bounding box center [56, 161] width 26 height 6
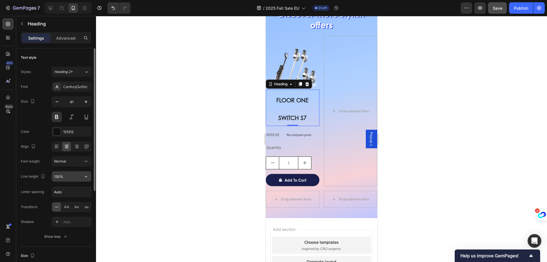
click at [63, 175] on input "130%" at bounding box center [71, 176] width 39 height 10
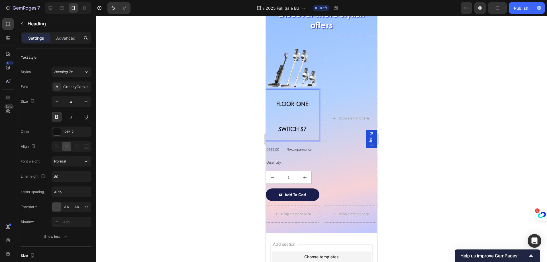
click at [279, 124] on span "FLOOR ONE SWITCH S7" at bounding box center [292, 116] width 32 height 33
click at [276, 125] on p "FLOOR ONE SWITCH S7" at bounding box center [292, 115] width 52 height 50
click at [279, 118] on p "FLOOR ONE SWITCH S7" at bounding box center [292, 115] width 52 height 50
drag, startPoint x: 272, startPoint y: 99, endPoint x: 315, endPoint y: 135, distance: 56.0
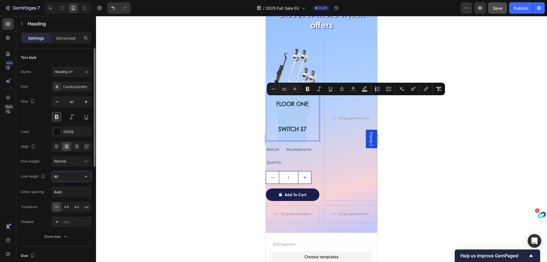
click at [63, 178] on input "80" at bounding box center [71, 176] width 39 height 10
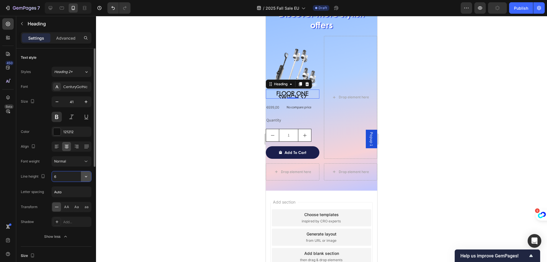
type input "60"
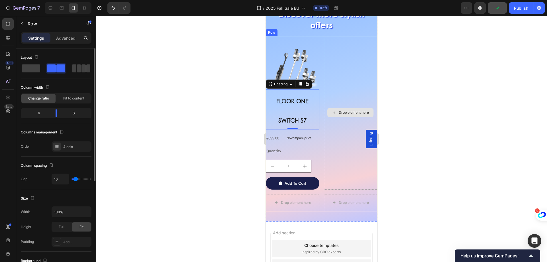
click at [329, 130] on div "Drop element here" at bounding box center [351, 112] width 54 height 153
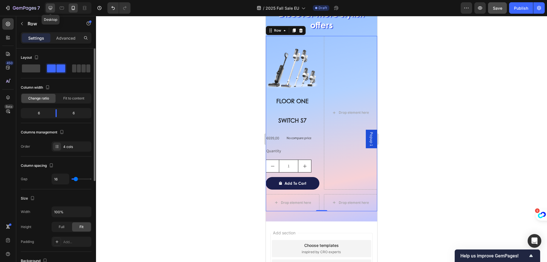
click at [51, 9] on icon at bounding box center [51, 8] width 4 height 4
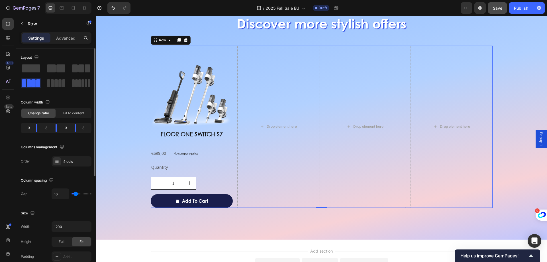
scroll to position [849, 0]
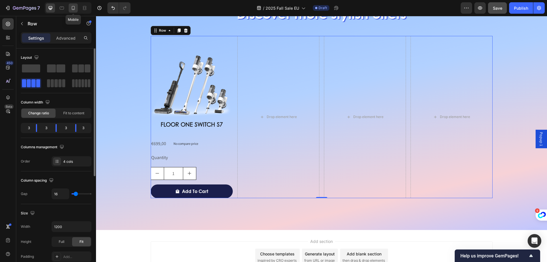
click at [71, 11] on div at bounding box center [73, 7] width 9 height 9
type input "100%"
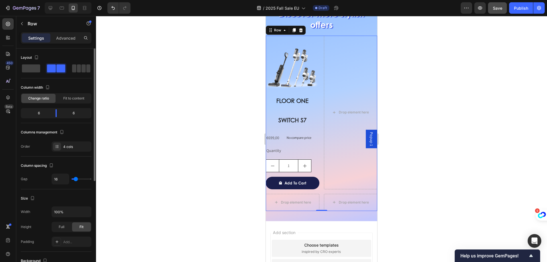
scroll to position [839, 0]
click at [294, 109] on p "FLOOR ONE SWITCH S7" at bounding box center [292, 109] width 52 height 39
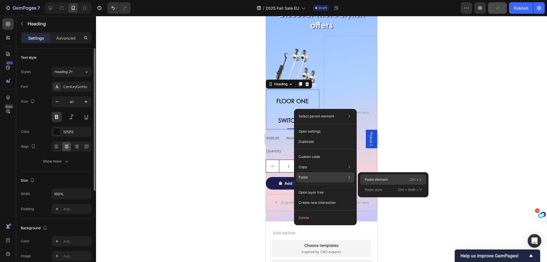
click at [402, 178] on div "Paste element Ctrl + V" at bounding box center [393, 179] width 66 height 10
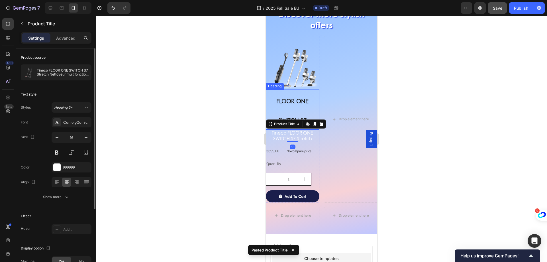
click at [296, 101] on span "FLOOR ONE SWITCH S7" at bounding box center [292, 110] width 32 height 27
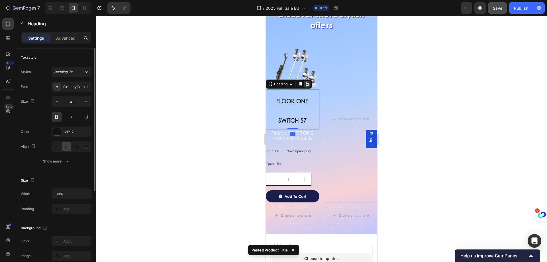
click at [307, 83] on icon at bounding box center [307, 84] width 5 height 5
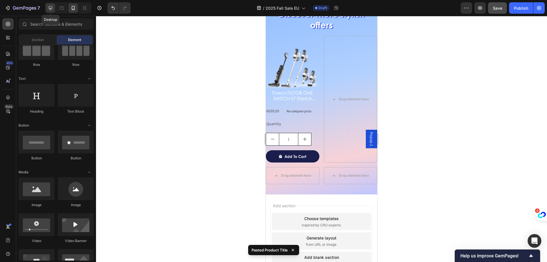
click at [49, 12] on div at bounding box center [50, 7] width 9 height 9
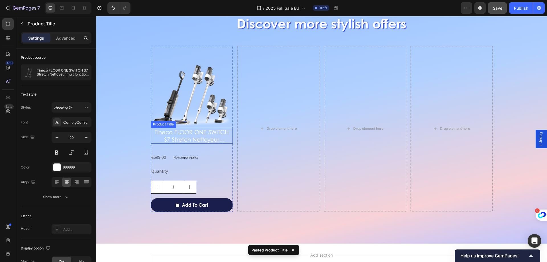
click at [207, 136] on h2 "Tineco FLOOR ONE SWITCH S7 Stretch Nettoyeur multifonction 5-en-1" at bounding box center [192, 136] width 82 height 16
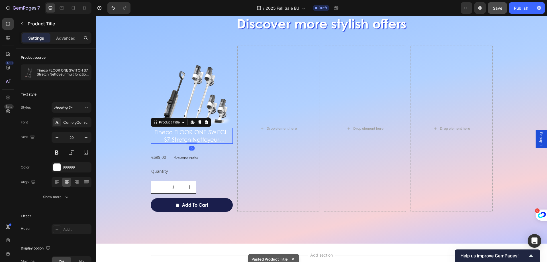
click at [217, 137] on h2 "Tineco FLOOR ONE SWITCH S7 Stretch Nettoyeur multifonction 5-en-1" at bounding box center [192, 136] width 82 height 16
drag, startPoint x: 205, startPoint y: 190, endPoint x: 200, endPoint y: 185, distance: 6.8
click at [205, 190] on div "1" at bounding box center [192, 186] width 82 height 13
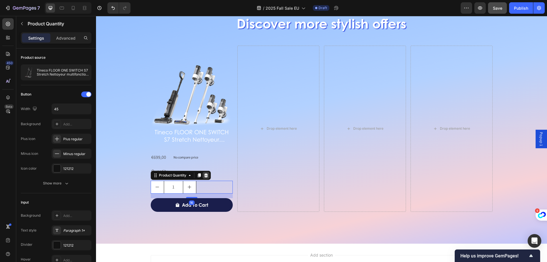
click at [204, 177] on icon at bounding box center [206, 175] width 4 height 4
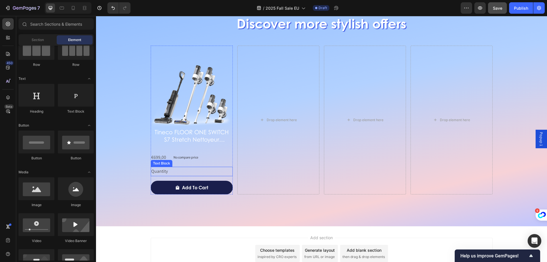
click at [179, 174] on div "Quantity" at bounding box center [192, 171] width 82 height 9
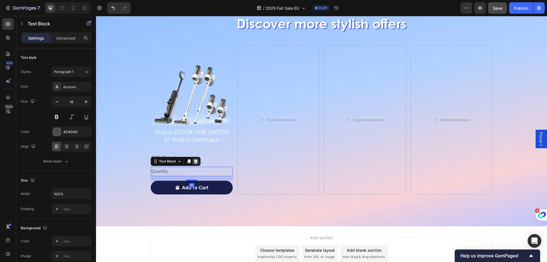
click at [194, 162] on icon at bounding box center [196, 161] width 4 height 4
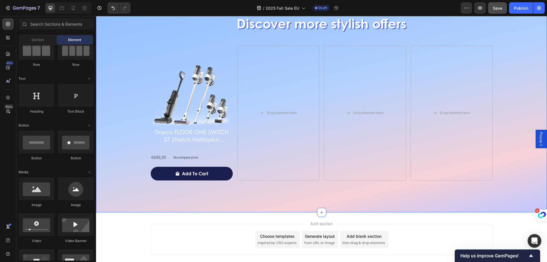
click at [206, 198] on div "Discover more stylish offers Heading Image Tineco FLOOR ONE SWITCH S7 Stretch N…" at bounding box center [321, 103] width 451 height 218
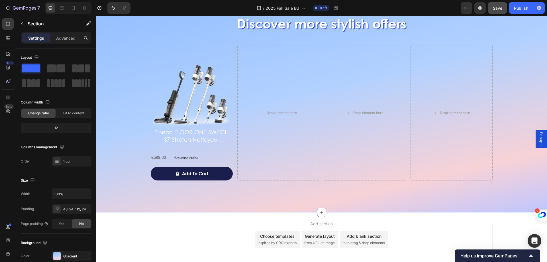
click at [209, 188] on div "Discover more stylish offers Heading Image Tineco FLOOR ONE SWITCH S7 Stretch N…" at bounding box center [321, 103] width 451 height 218
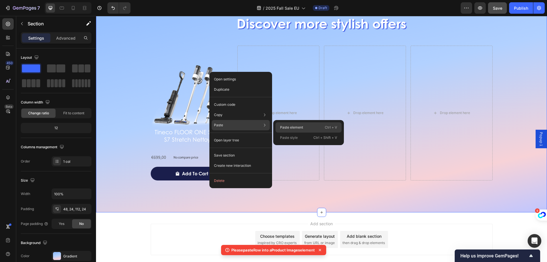
click at [315, 130] on div "Paste element Ctrl + V" at bounding box center [308, 127] width 66 height 10
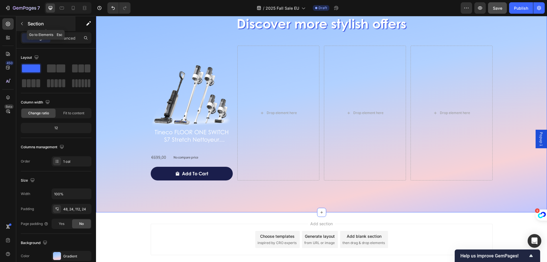
click at [22, 25] on icon "button" at bounding box center [22, 23] width 5 height 5
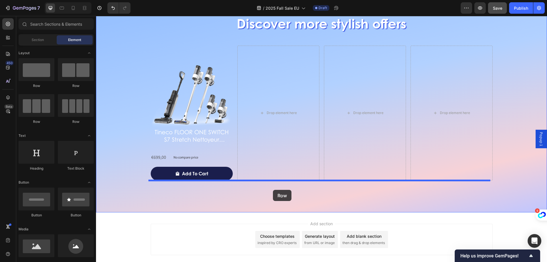
drag, startPoint x: 126, startPoint y: 91, endPoint x: 273, endPoint y: 190, distance: 177.6
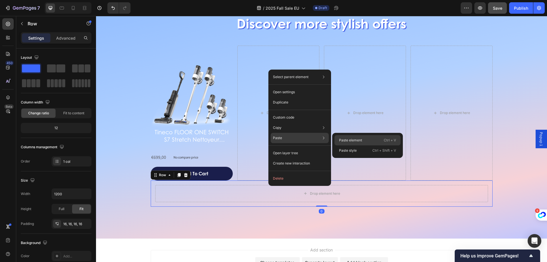
click at [363, 137] on div "Paste element Ctrl + V" at bounding box center [367, 140] width 66 height 10
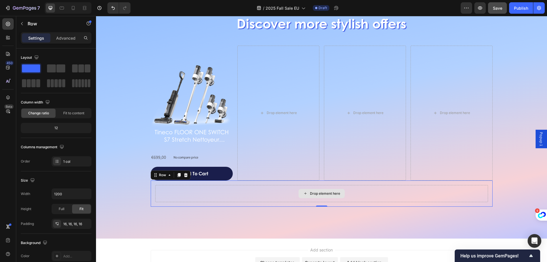
click at [231, 195] on div "Drop element here" at bounding box center [321, 193] width 333 height 17
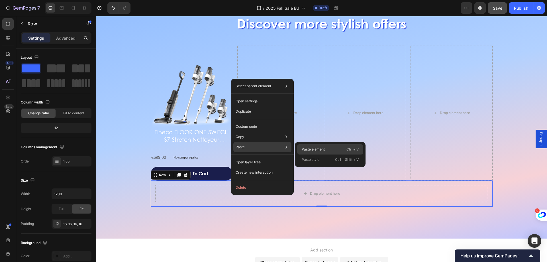
click at [324, 151] on p "Paste element" at bounding box center [312, 149] width 23 height 5
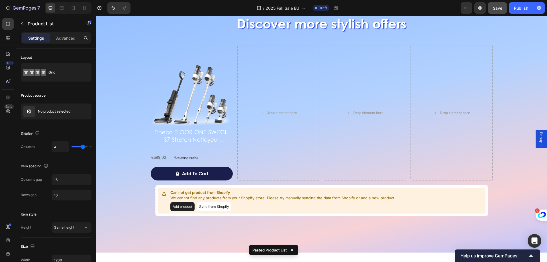
click at [230, 190] on p "Can not get product from Shopify" at bounding box center [282, 193] width 225 height 6
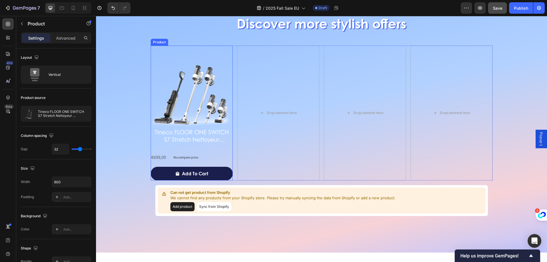
click at [195, 145] on div "Image Tineco FLOOR ONE SWITCH S7 Stretch Nettoyeur multifonction 5-en-1 Product…" at bounding box center [192, 113] width 82 height 135
click at [25, 22] on button "button" at bounding box center [21, 23] width 9 height 9
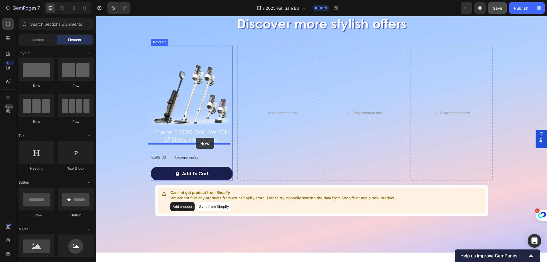
drag, startPoint x: 143, startPoint y: 82, endPoint x: 196, endPoint y: 137, distance: 76.5
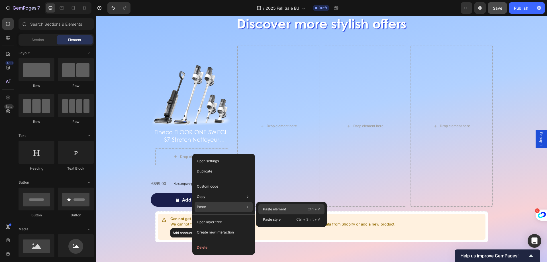
click at [278, 209] on p "Paste element" at bounding box center [274, 208] width 23 height 5
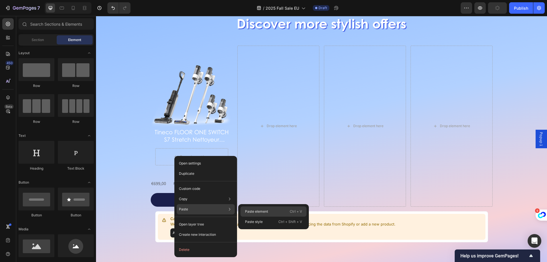
click at [270, 210] on div "Paste element Ctrl + V" at bounding box center [273, 211] width 66 height 10
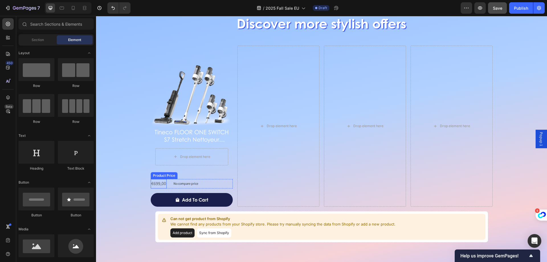
click at [161, 184] on div "€699,00" at bounding box center [159, 183] width 16 height 9
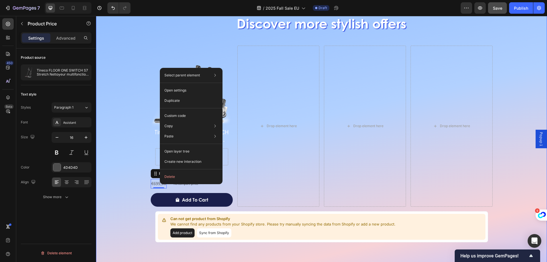
click at [115, 145] on div "Discover more stylish offers Heading Image Tineco FLOOR ONE SWITCH S7 Stretch N…" at bounding box center [321, 126] width 437 height 239
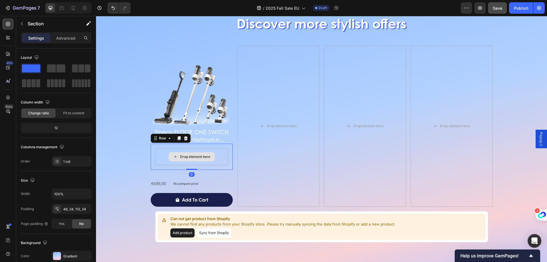
click at [215, 152] on div "Drop element here" at bounding box center [191, 156] width 73 height 17
click at [185, 140] on div at bounding box center [185, 138] width 7 height 7
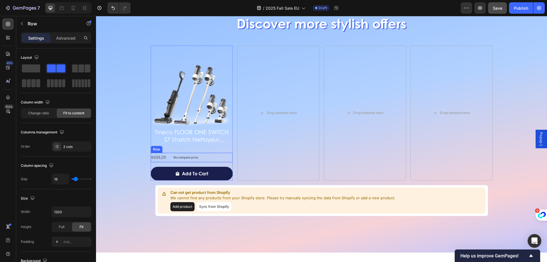
click at [216, 157] on div "€699,00 Product Price Product Price No compare price Product Price Row" at bounding box center [192, 157] width 82 height 9
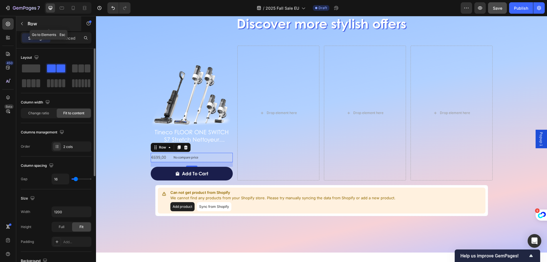
click at [22, 22] on icon "button" at bounding box center [22, 23] width 2 height 3
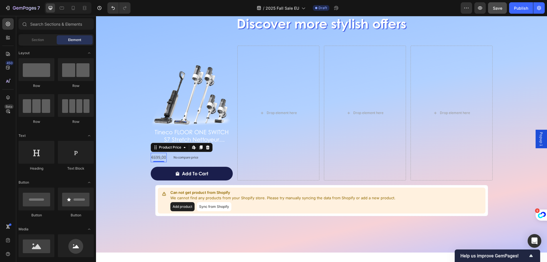
click at [163, 159] on div "€699,00" at bounding box center [159, 157] width 16 height 9
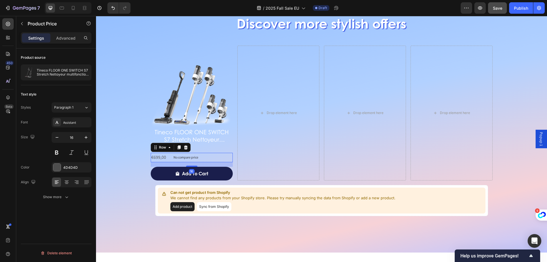
click at [168, 159] on div "€699,00 Product Price Product Price No compare price Product Price Row 16" at bounding box center [192, 157] width 82 height 9
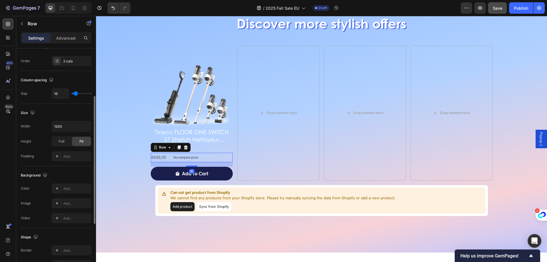
scroll to position [171, 0]
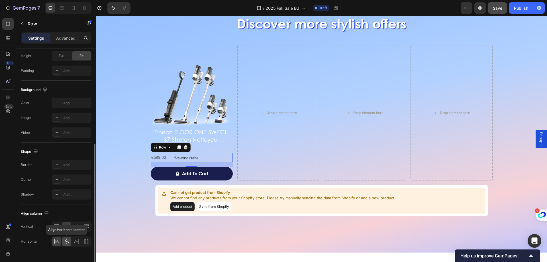
click at [68, 241] on icon at bounding box center [67, 241] width 6 height 6
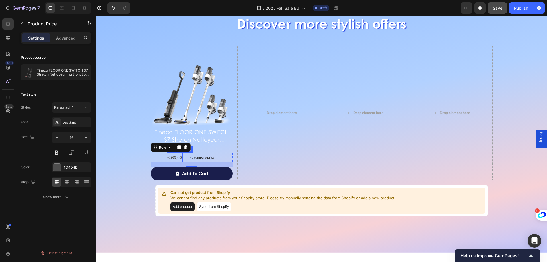
click at [174, 160] on div "€699,00 Product Price Product Price" at bounding box center [175, 157] width 16 height 9
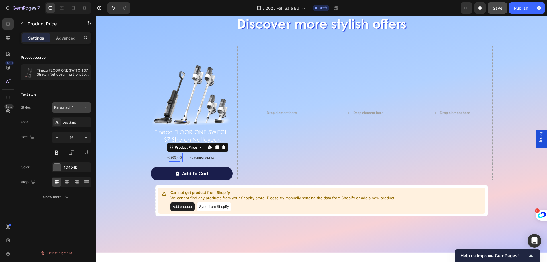
click at [77, 111] on button "Paragraph 1" at bounding box center [72, 107] width 40 height 10
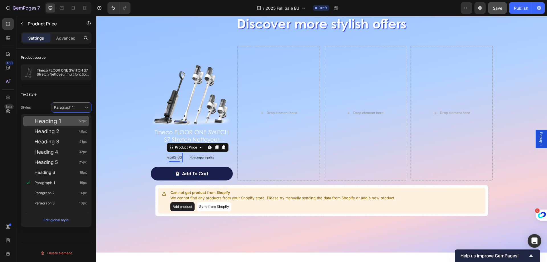
click at [68, 121] on div "Heading 1 52px" at bounding box center [60, 121] width 52 height 6
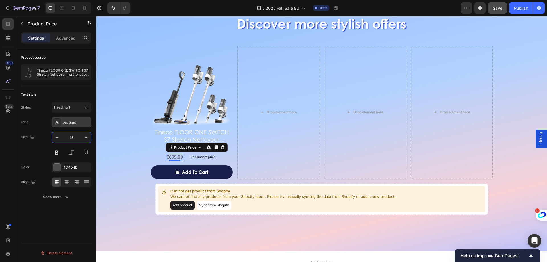
type input "18"
click at [74, 118] on div "Assistant" at bounding box center [72, 122] width 40 height 10
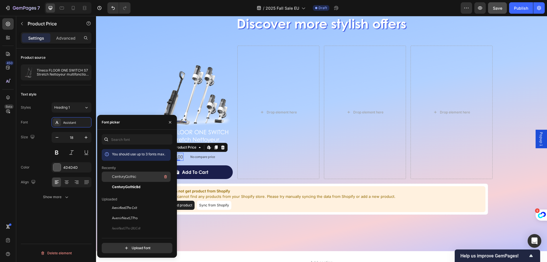
click at [122, 178] on span "CenturyGothic" at bounding box center [124, 176] width 24 height 5
click at [59, 167] on div at bounding box center [56, 166] width 7 height 7
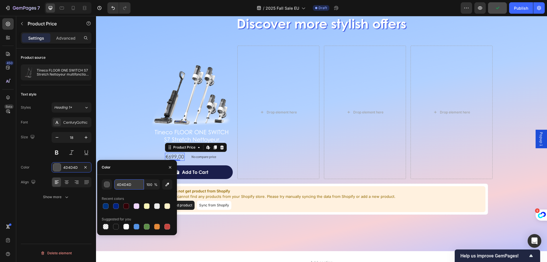
click at [136, 182] on input "4D4D4D" at bounding box center [129, 184] width 30 height 10
paste input "D83134"
type input "D83134"
click at [204, 158] on p "No compare price" at bounding box center [203, 156] width 25 height 3
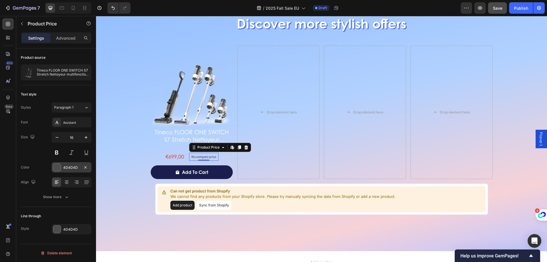
click at [57, 169] on div at bounding box center [56, 166] width 7 height 7
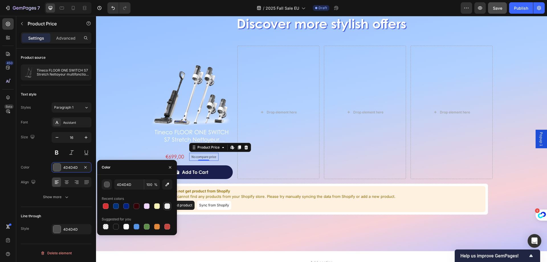
click at [168, 206] on div at bounding box center [167, 206] width 6 height 6
click at [103, 183] on button "button" at bounding box center [107, 184] width 10 height 10
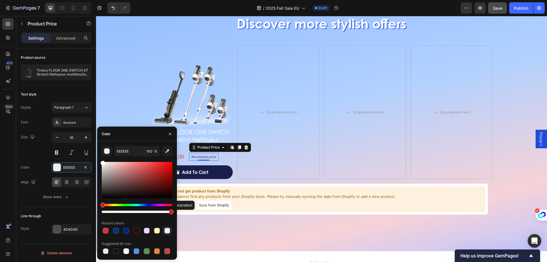
drag, startPoint x: 114, startPoint y: 176, endPoint x: 91, endPoint y: 150, distance: 34.9
click at [91, 150] on div "450 Beta Sections(30) Elements(83) Section Element Hero Section Product Detail …" at bounding box center [48, 139] width 96 height 246
type input "FFFFFF"
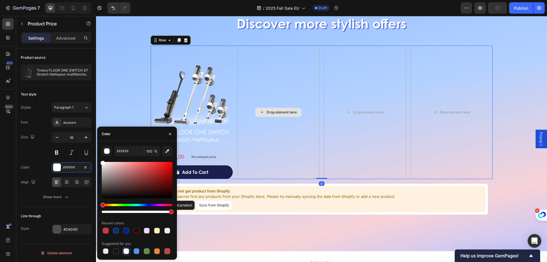
click at [264, 158] on div "Drop element here" at bounding box center [278, 112] width 82 height 133
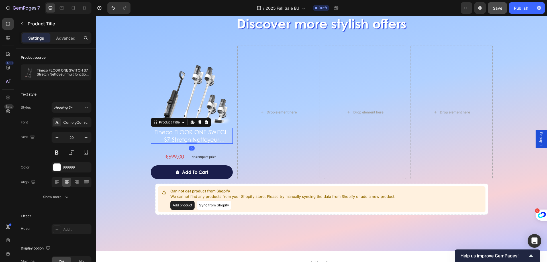
click at [191, 136] on h2 "Tineco FLOOR ONE SWITCH S7 Stretch Nettoyeur multifonction 5-en-1" at bounding box center [192, 136] width 82 height 16
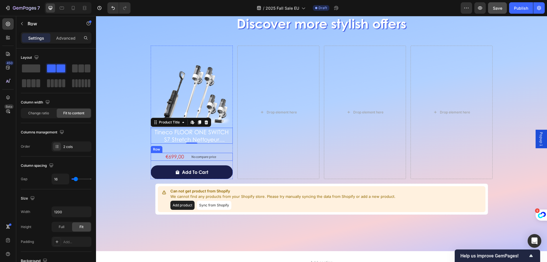
click at [184, 154] on div "€699,00 Product Price Product Price No compare price Product Price Row" at bounding box center [192, 157] width 82 height 8
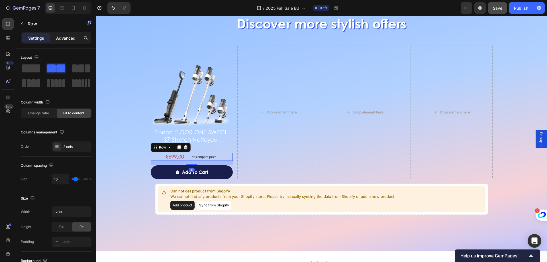
click at [67, 39] on p "Advanced" at bounding box center [65, 38] width 19 height 6
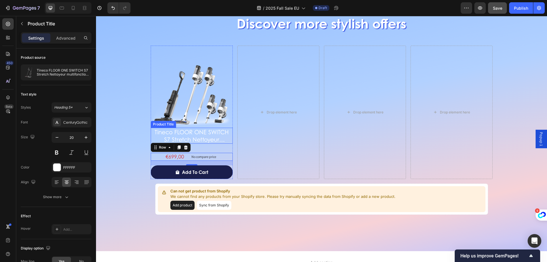
click at [211, 136] on h2 "Tineco FLOOR ONE SWITCH S7 Stretch Nettoyeur multifonction 5-en-1" at bounding box center [192, 136] width 82 height 16
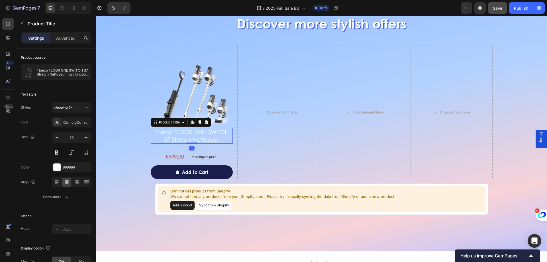
drag, startPoint x: 55, startPoint y: 36, endPoint x: 58, endPoint y: 45, distance: 9.5
click at [55, 36] on div "Advanced" at bounding box center [66, 37] width 28 height 9
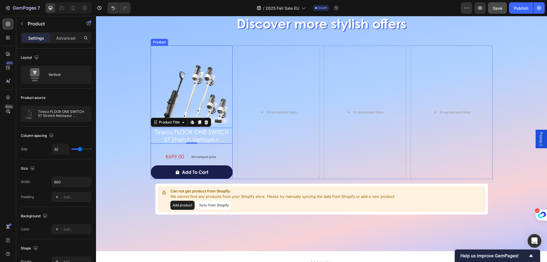
click at [208, 150] on div "Image Tineco FLOOR ONE SWITCH S7 Stretch Nettoyeur multifonction 5-en-1 Product…" at bounding box center [192, 112] width 82 height 133
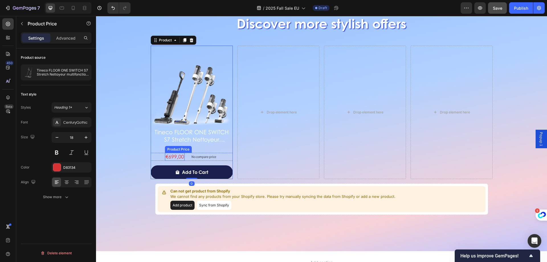
click at [179, 157] on div "€699,00" at bounding box center [175, 157] width 20 height 8
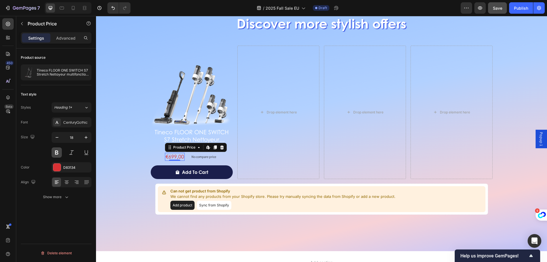
click at [56, 151] on button at bounding box center [57, 152] width 10 height 10
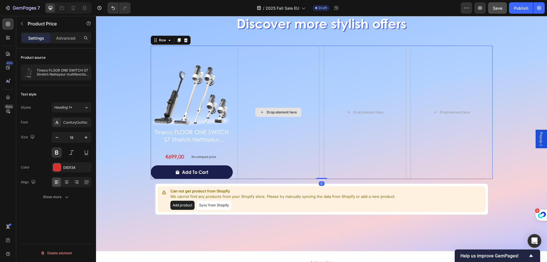
click at [287, 164] on div "Drop element here" at bounding box center [278, 112] width 82 height 133
